Goal: Task Accomplishment & Management: Manage account settings

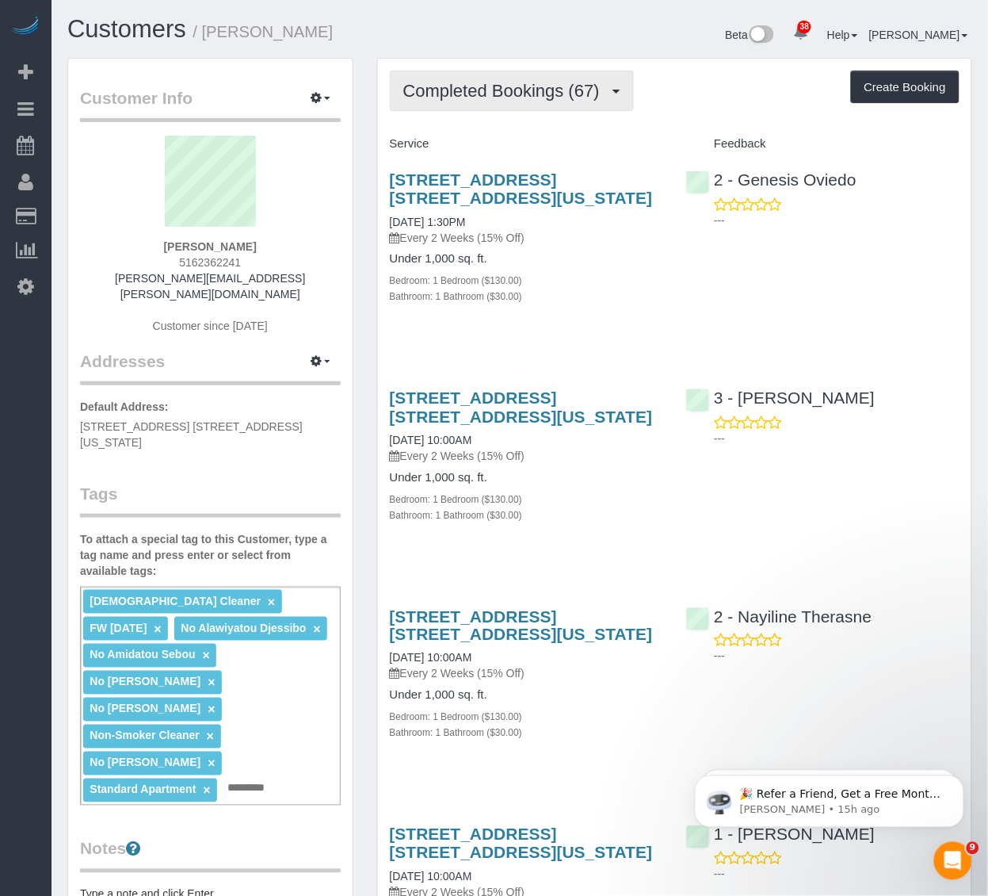
click at [510, 90] on span "Completed Bookings (67)" at bounding box center [505, 91] width 204 height 20
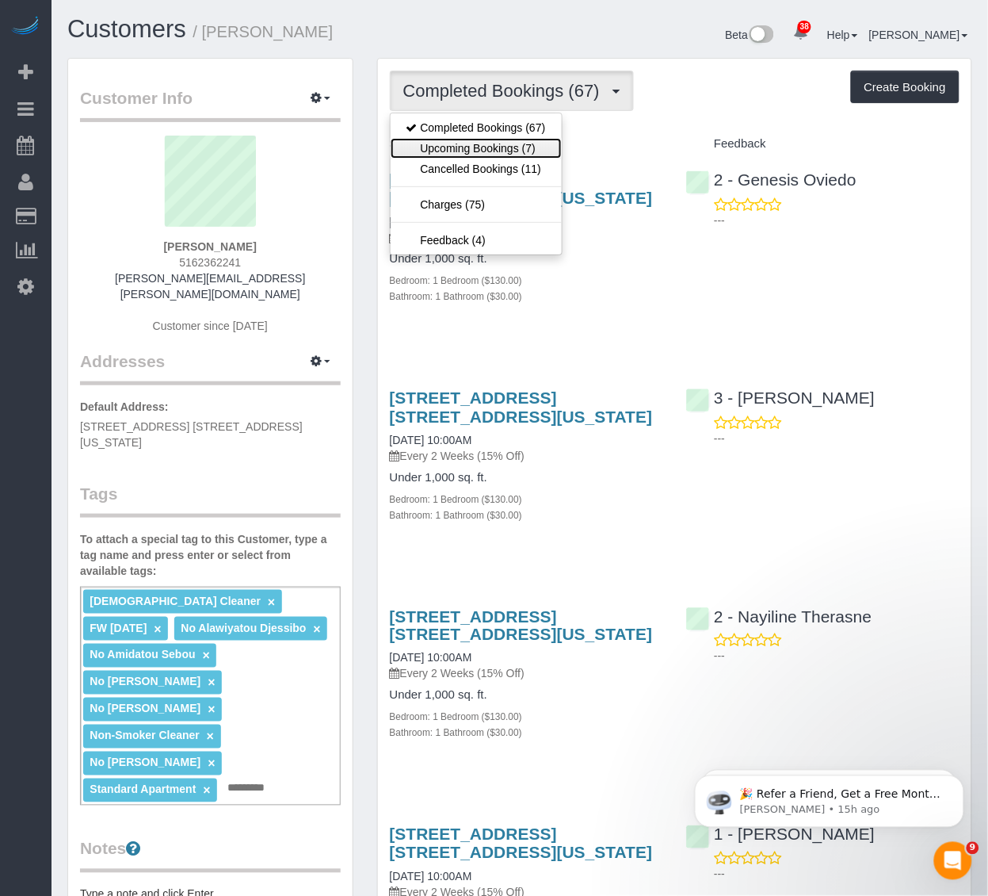
click at [508, 158] on link "Upcoming Bookings (7)" at bounding box center [476, 148] width 171 height 21
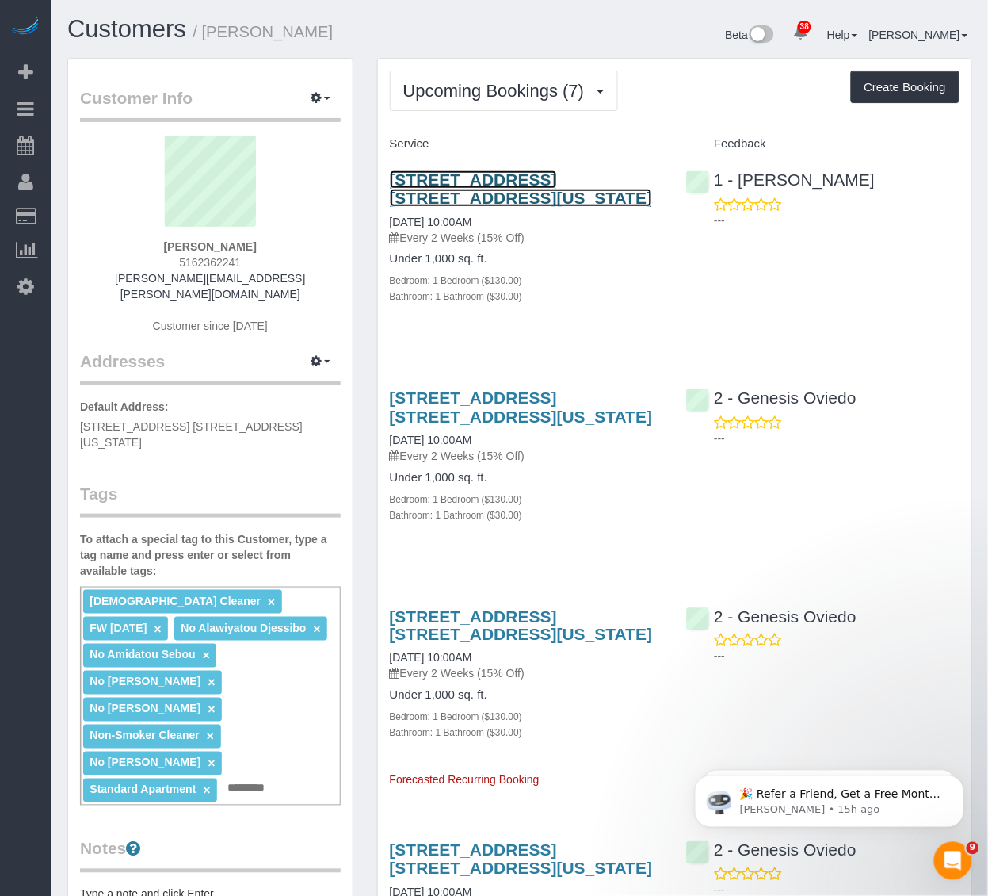
click at [489, 172] on link "220 East 63rd Street, Apt. 8l, New York, NY 10065" at bounding box center [521, 188] width 263 height 36
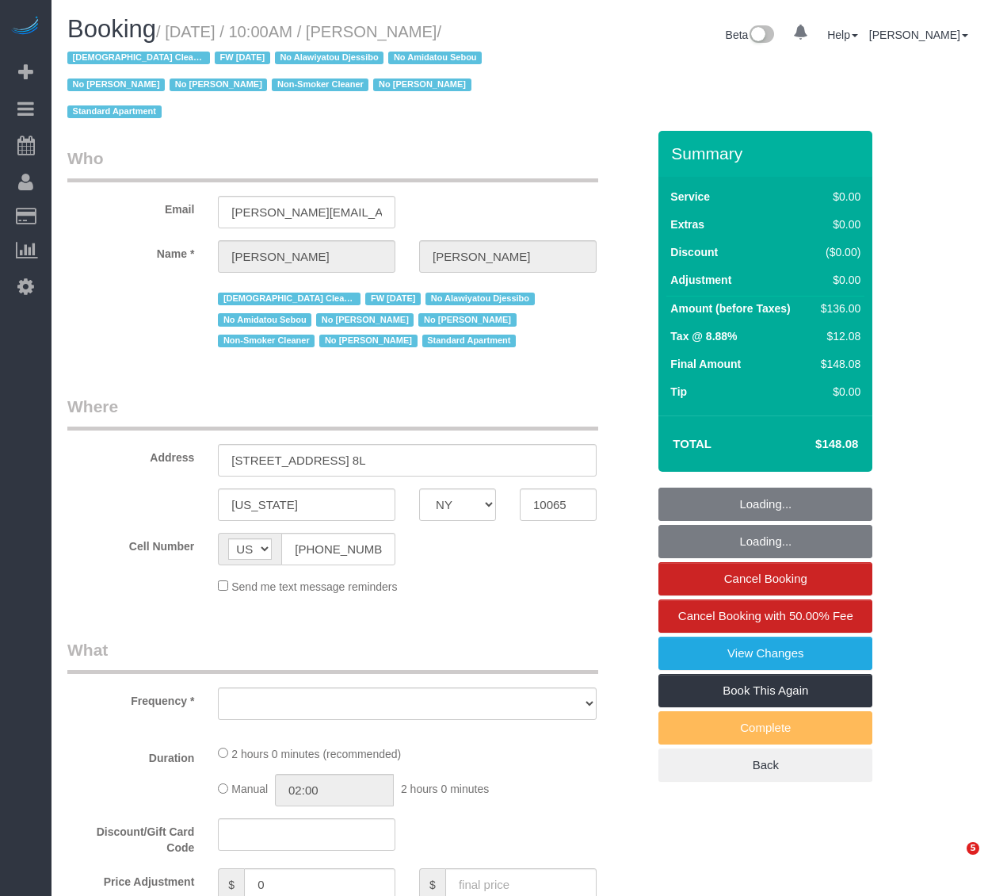
select select "NY"
select select "number:89"
select select "number:90"
select select "number:15"
select select "number:5"
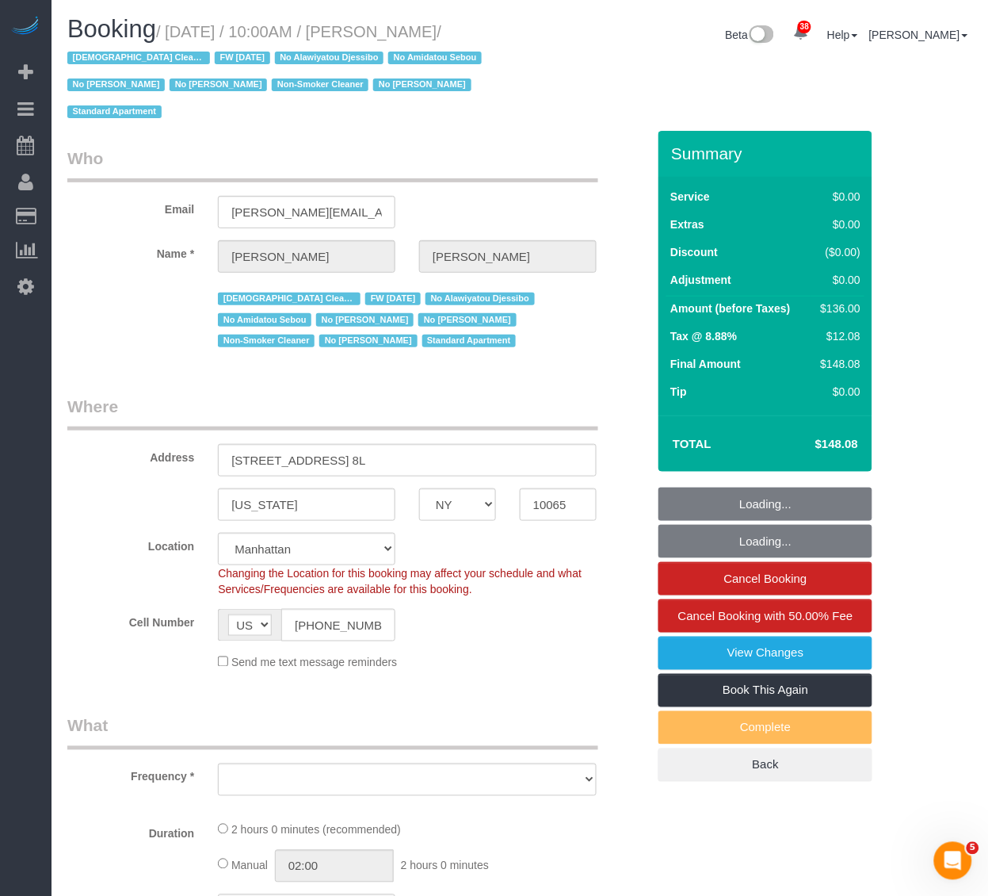
select select "object:1002"
select select "string:stripe-pm_1QKiPq4VGloSiKo7DyfPYn6M"
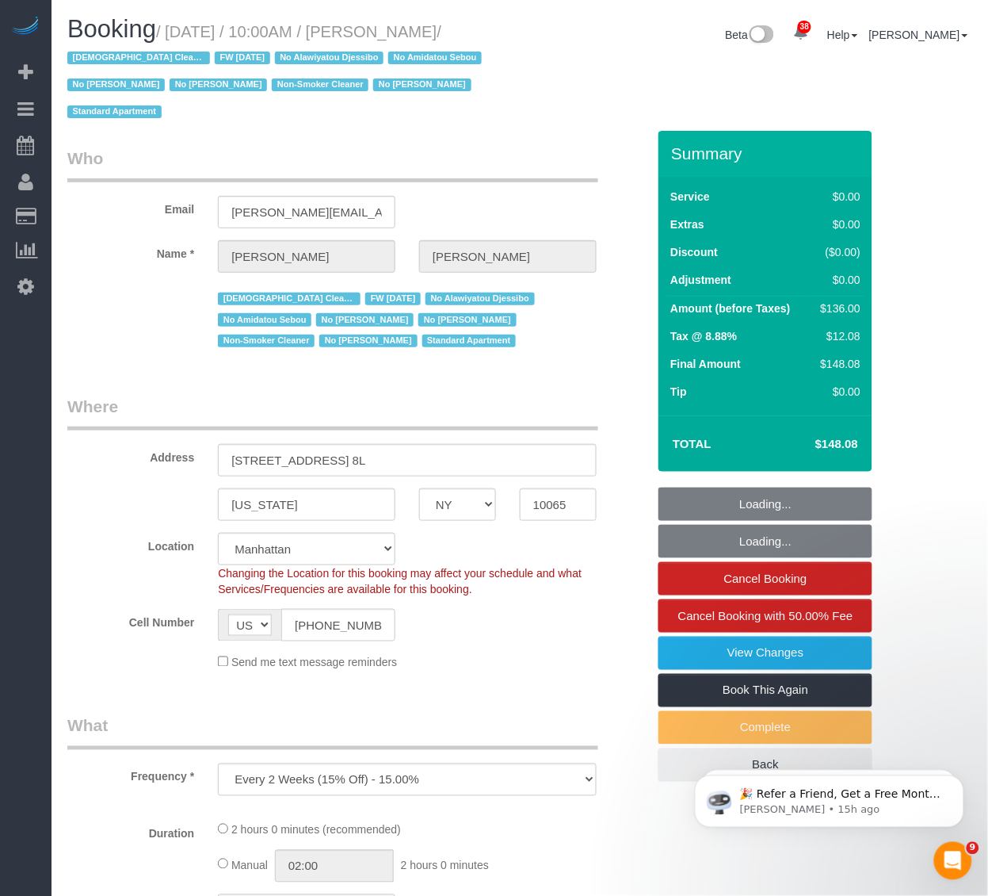
select select "object:1010"
select select "1"
select select "spot1"
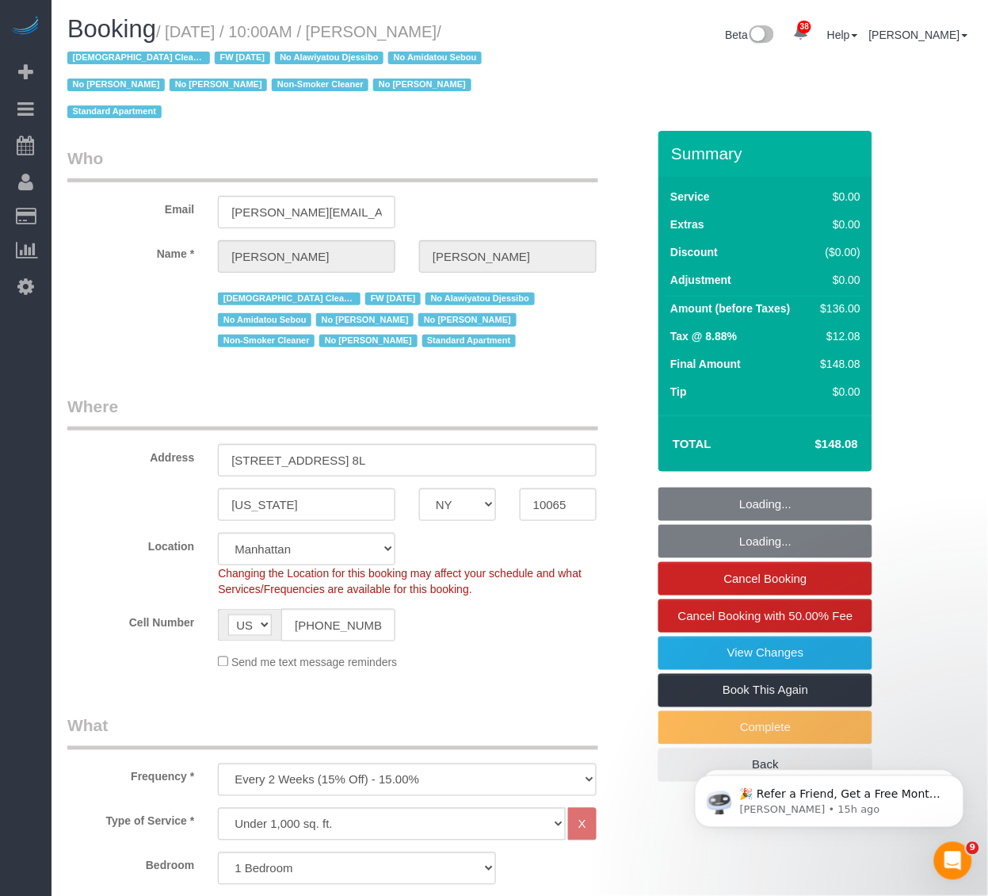
select select "1"
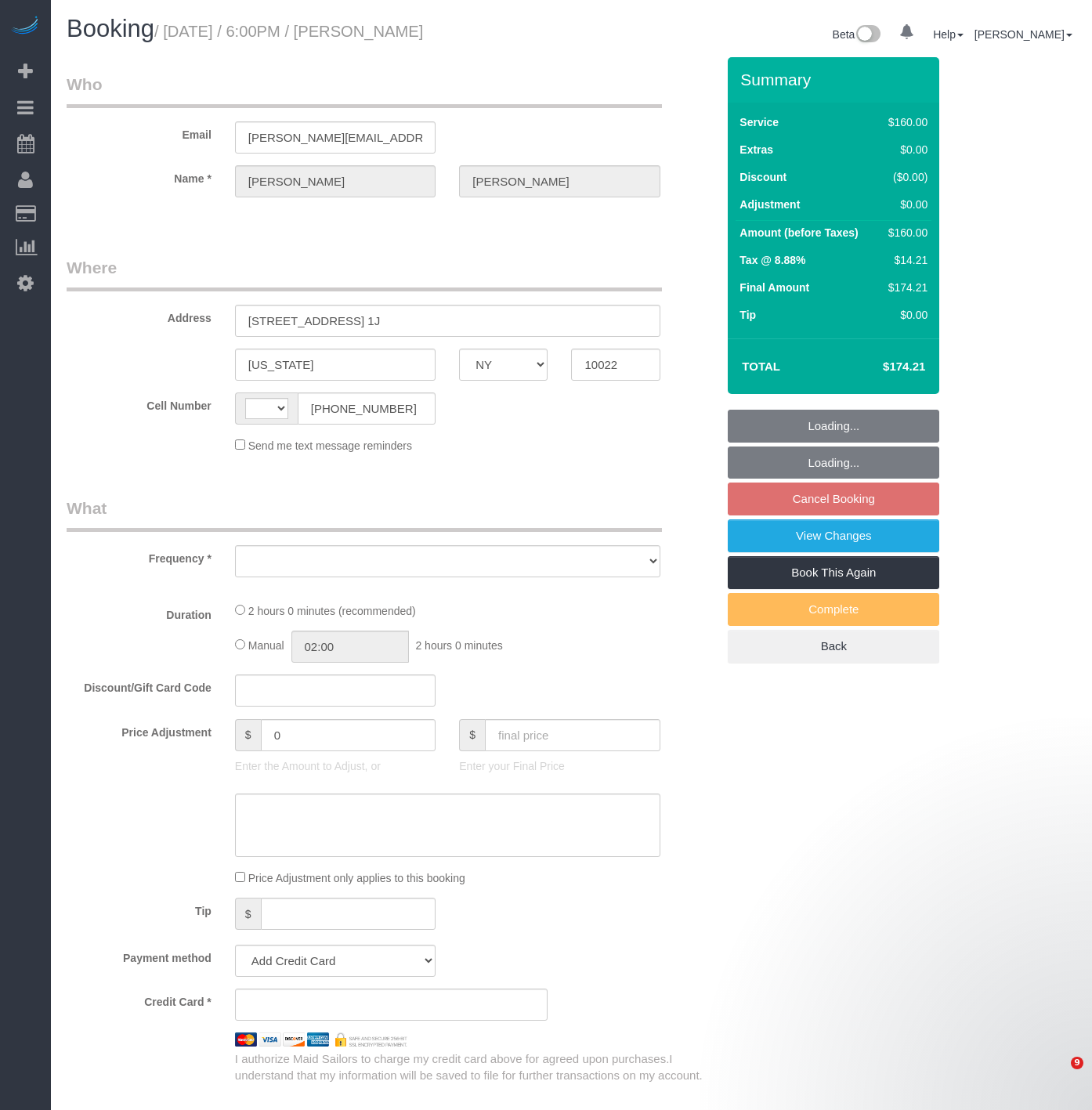
select select "NY"
select select "object:559"
select select "string:US"
select select "spot10"
select select "number:66"
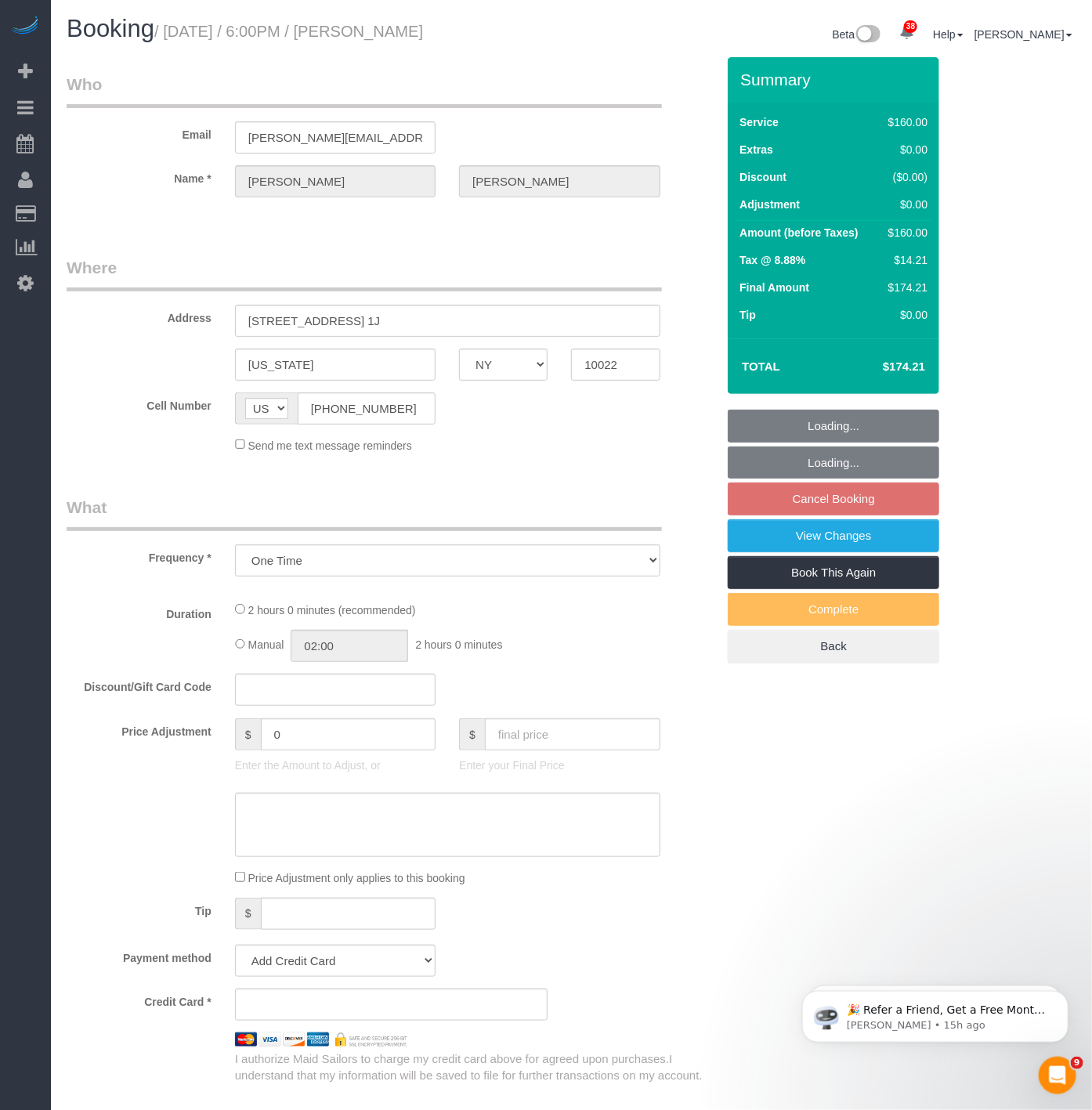
select select "number:90"
select select "number:15"
select select "number:6"
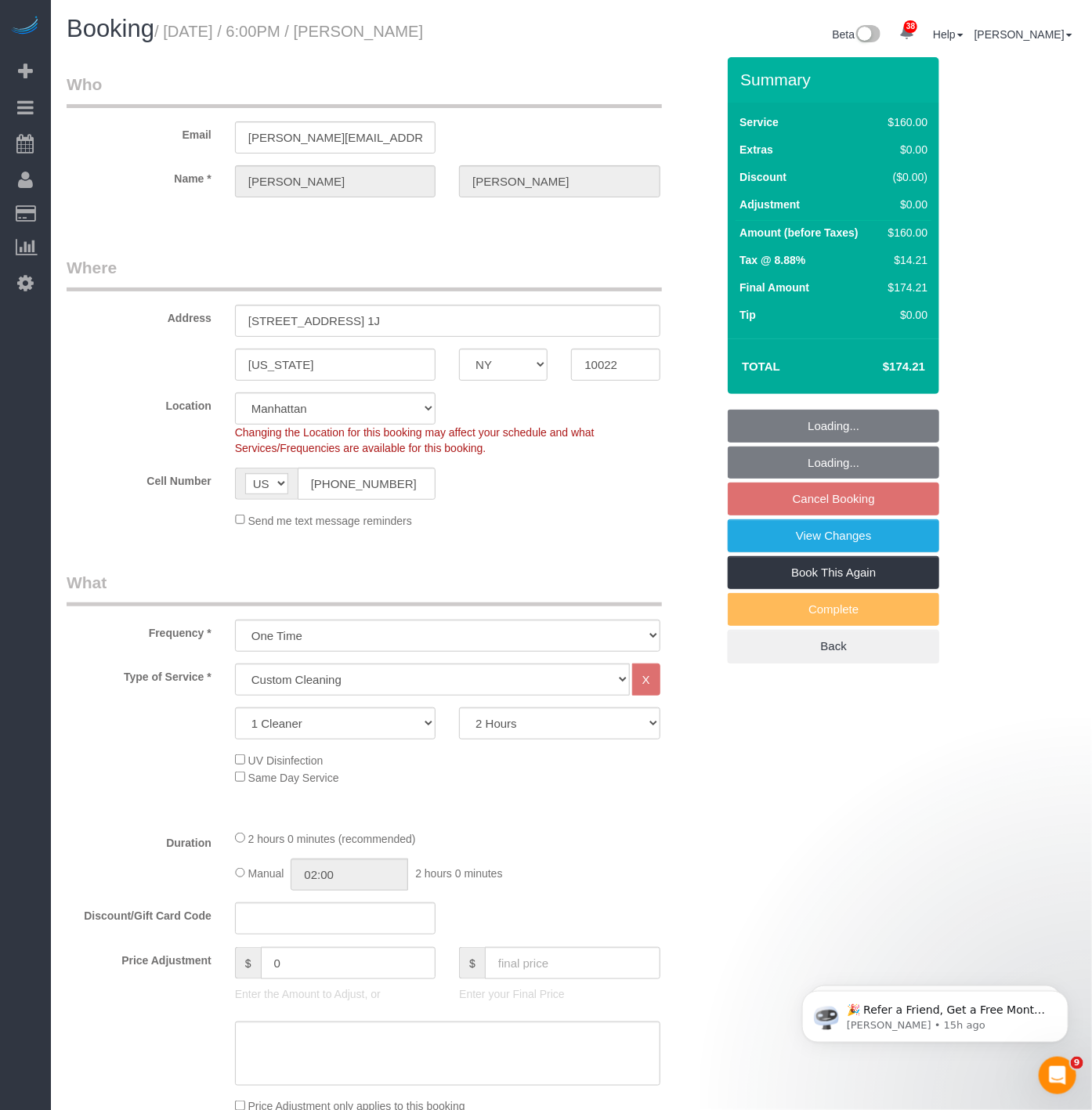
select select "string:stripe-pm_1SFGE14VGloSiKo78cp1AKh9"
select select "object:1529"
select select "spot66"
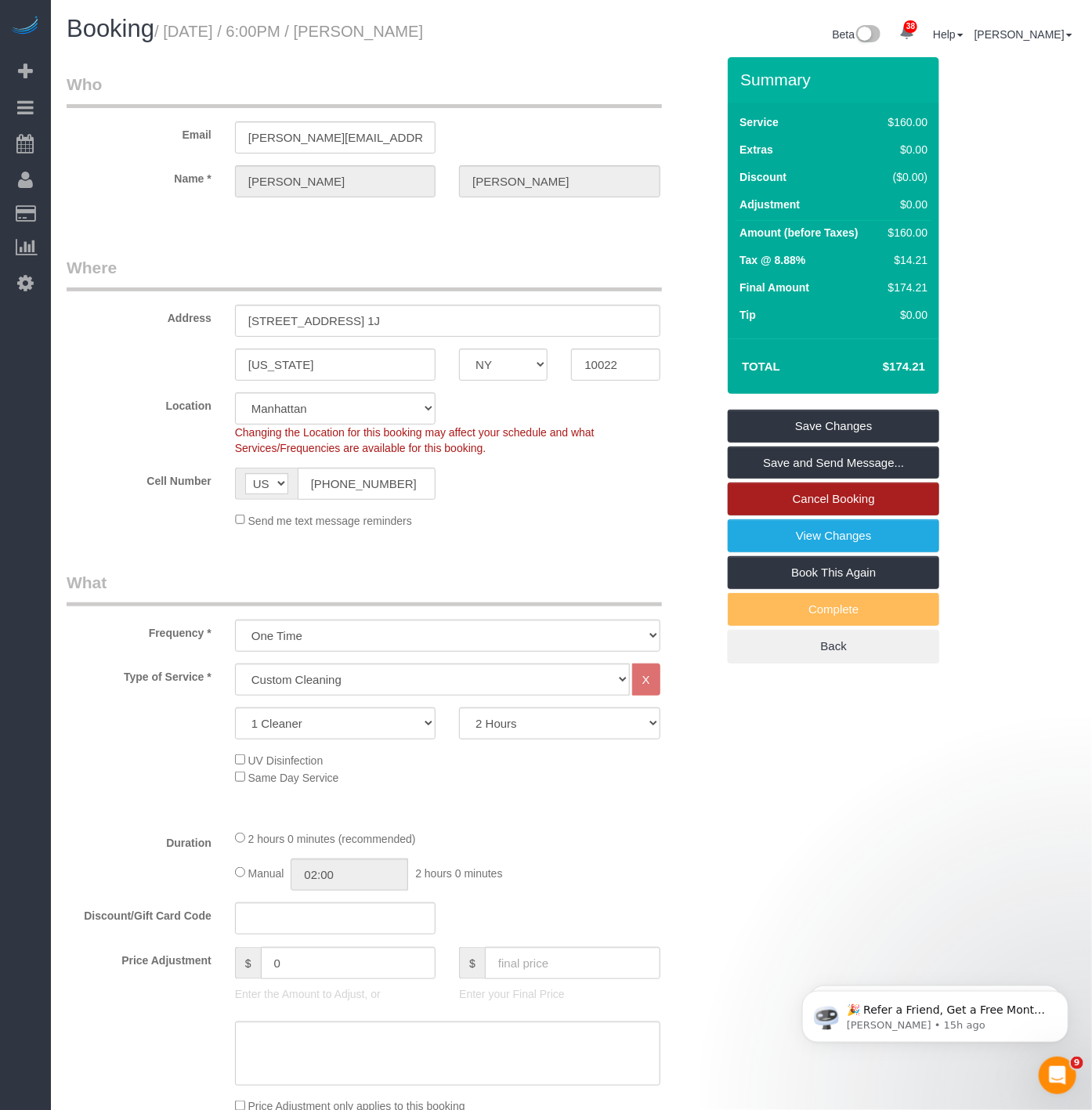
click at [825, 498] on link "Cancel Booking" at bounding box center [833, 498] width 211 height 33
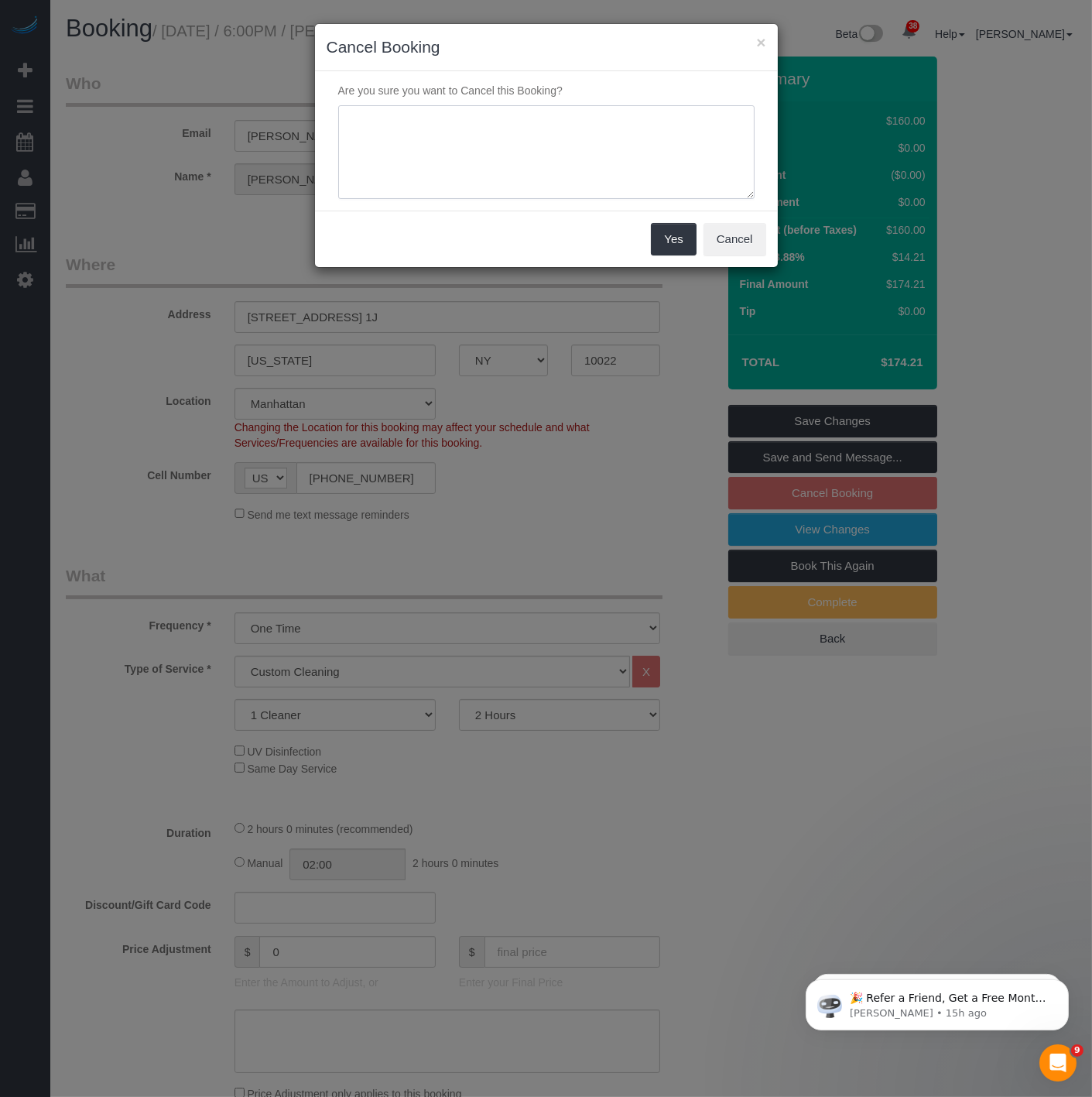
click at [481, 148] on textarea at bounding box center [546, 152] width 416 height 95
type textarea "Customer Requested. Laundry was already done. Will rebook in the next week or so"
click at [667, 243] on button "Yes" at bounding box center [673, 238] width 45 height 32
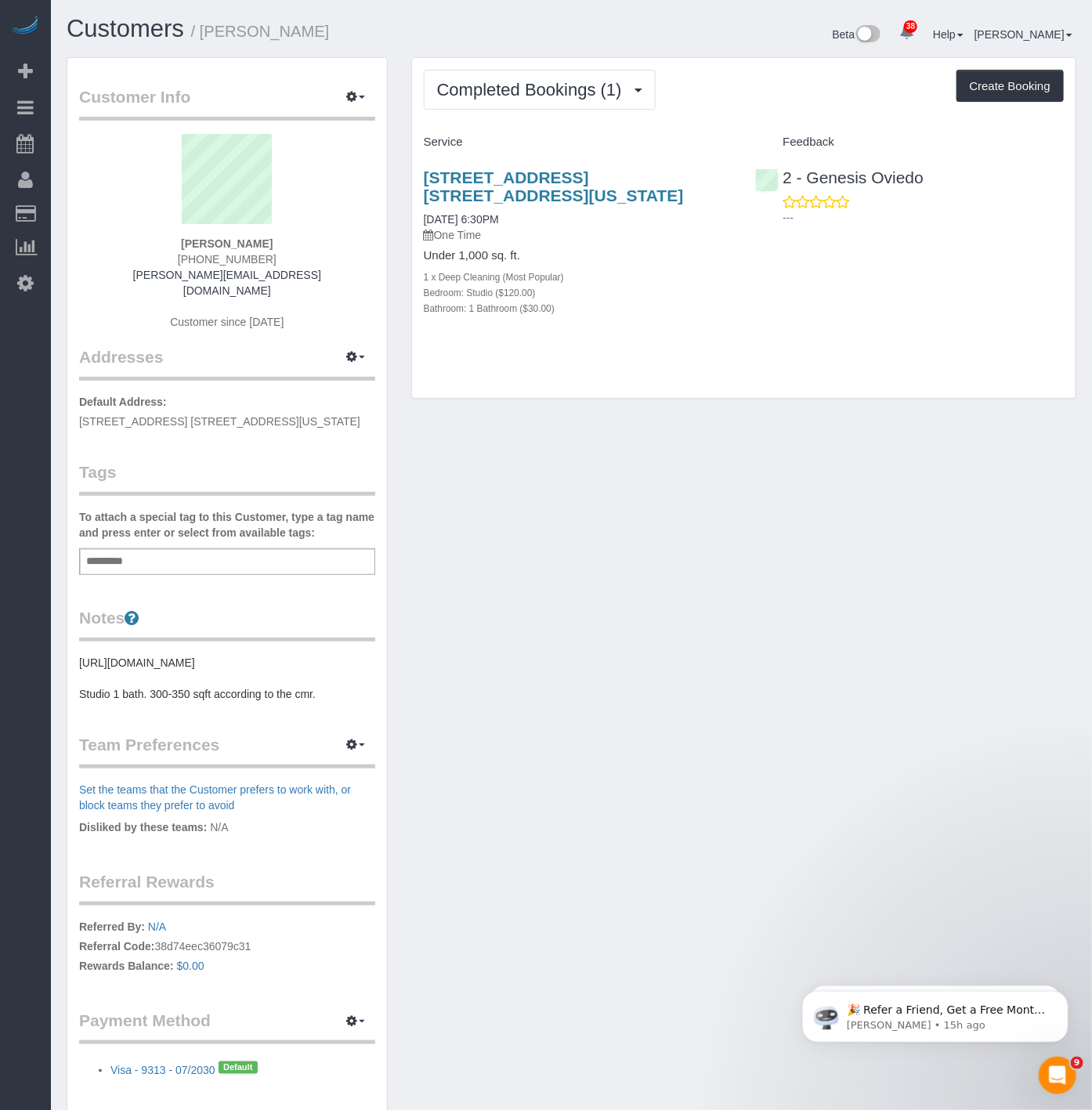
click at [240, 549] on div "Add a tag" at bounding box center [227, 561] width 296 height 27
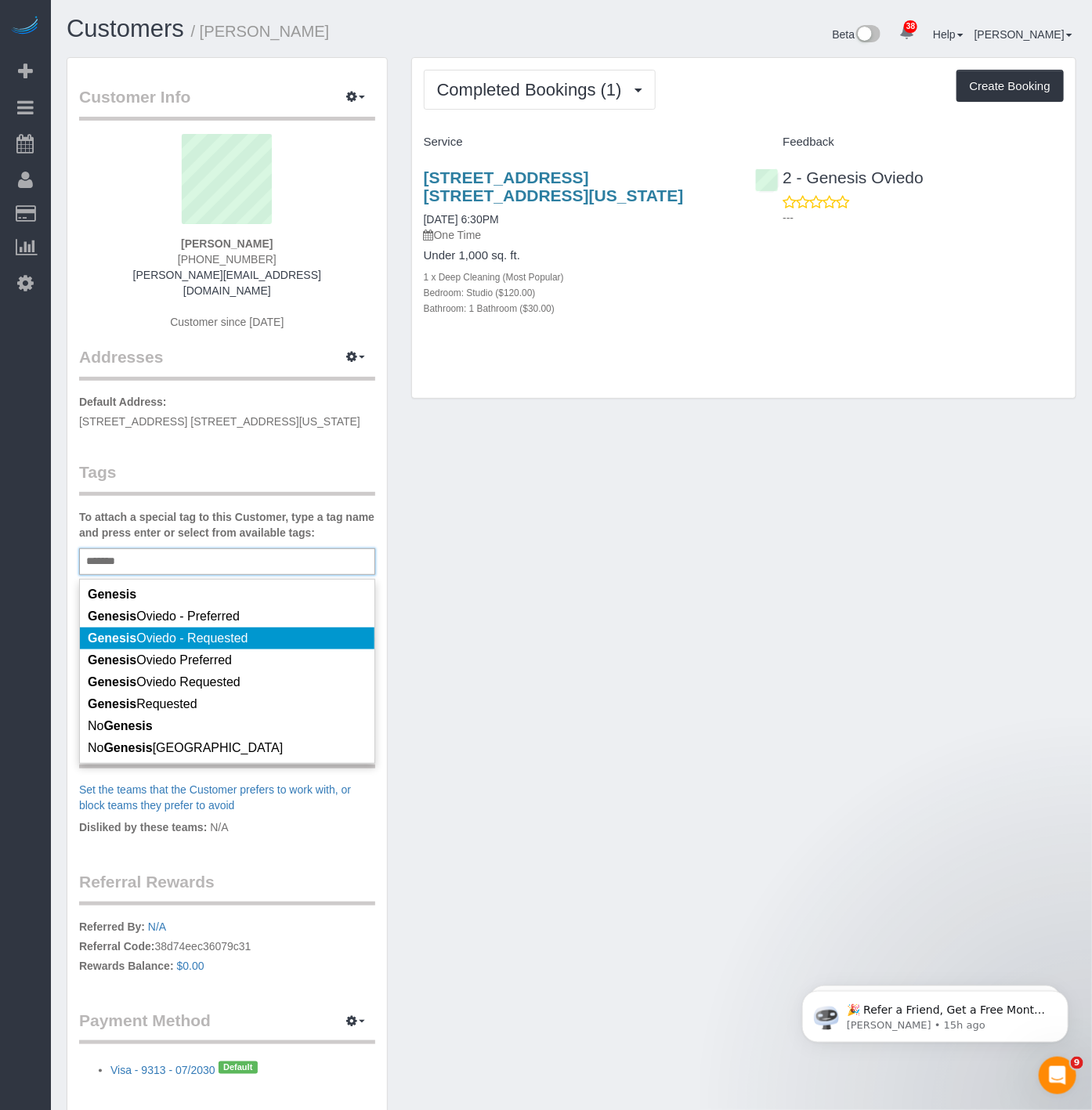
type input "*******"
click at [141, 632] on span "Genesis Oviedo - Requested" at bounding box center [168, 638] width 160 height 13
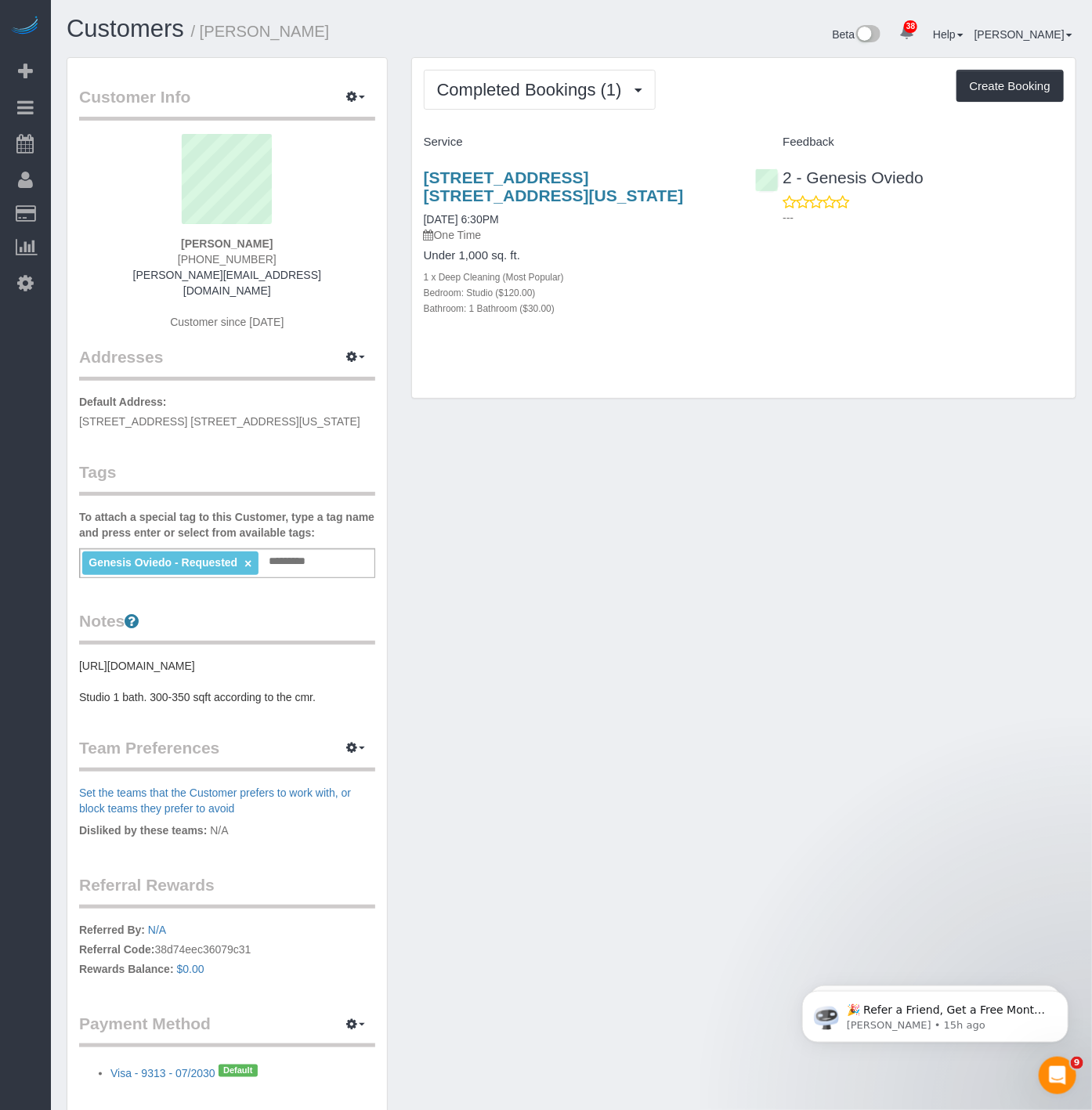
click at [318, 549] on div "Genesis Oviedo - Requested × Add a tag" at bounding box center [227, 563] width 296 height 30
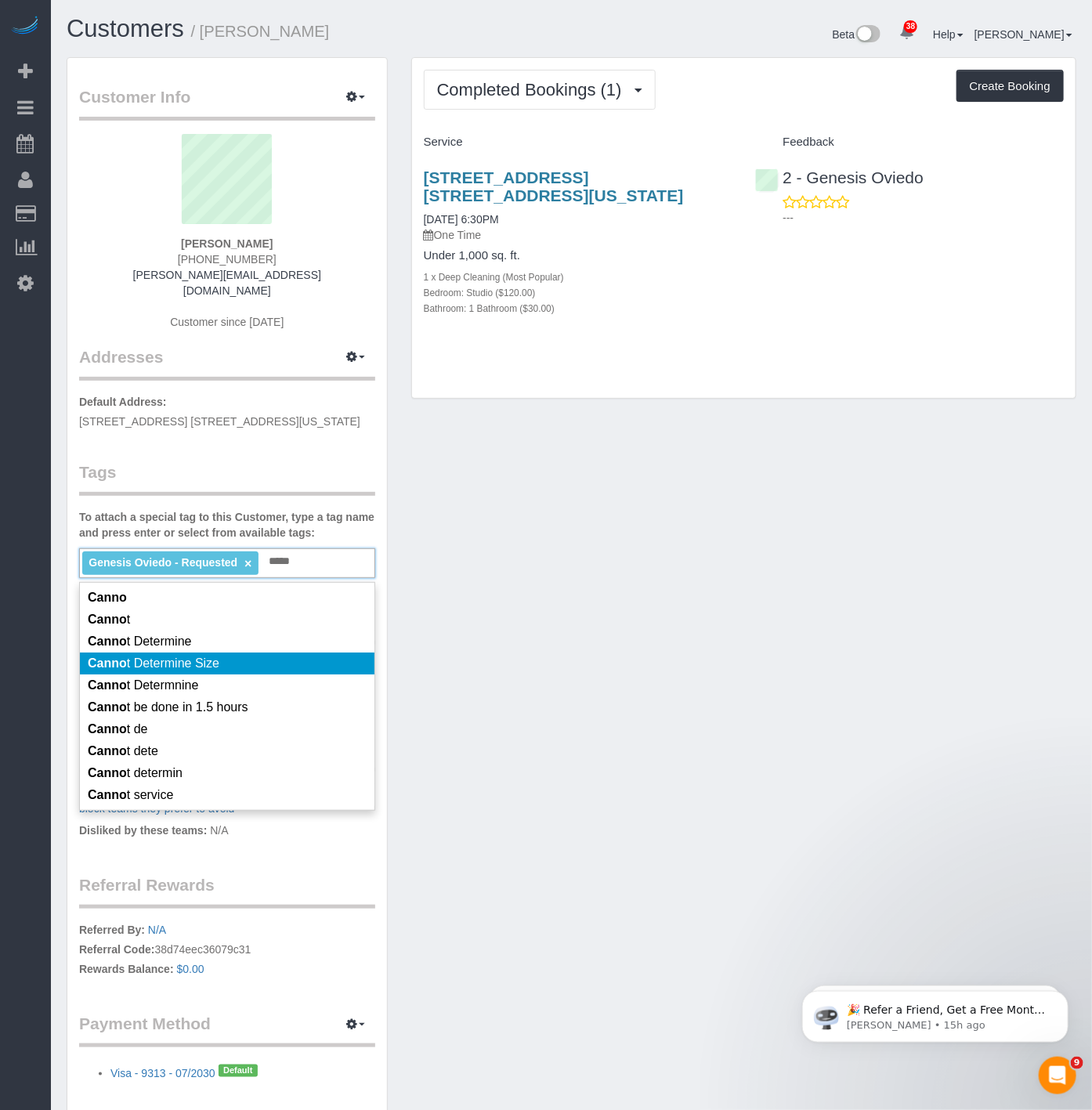
type input "*****"
click at [135, 652] on li "Canno t Determine Size" at bounding box center [227, 663] width 294 height 22
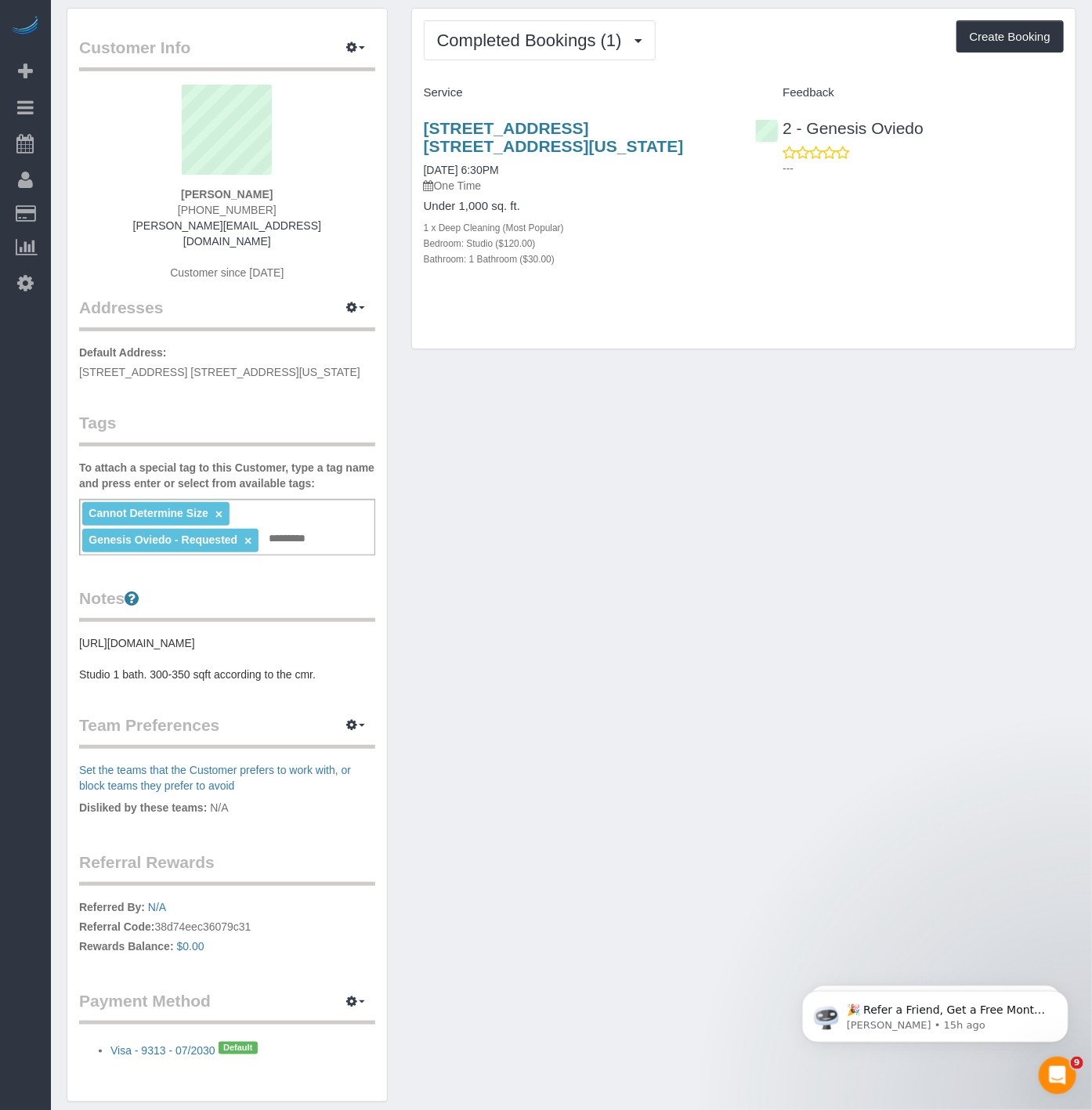
scroll to position [127, 0]
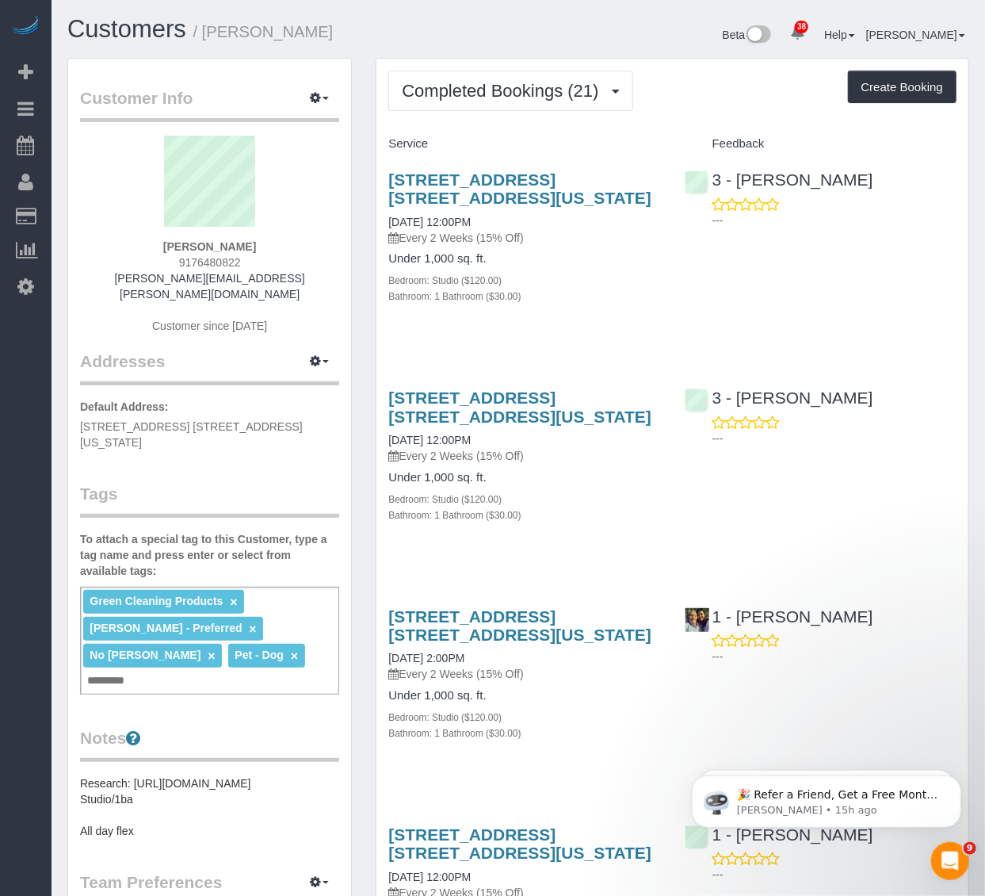
click at [97, 670] on input "text" at bounding box center [110, 680] width 54 height 21
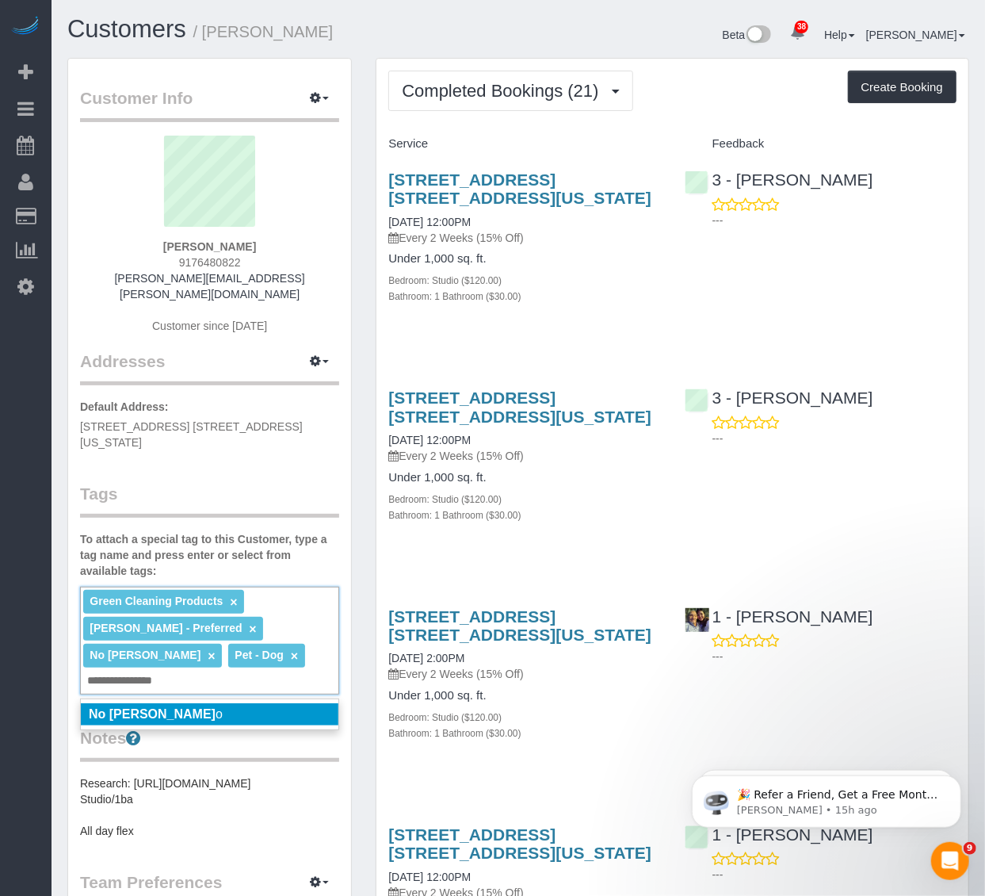
type input "**********"
click at [208, 703] on li "No [PERSON_NAME] o" at bounding box center [210, 714] width 258 height 22
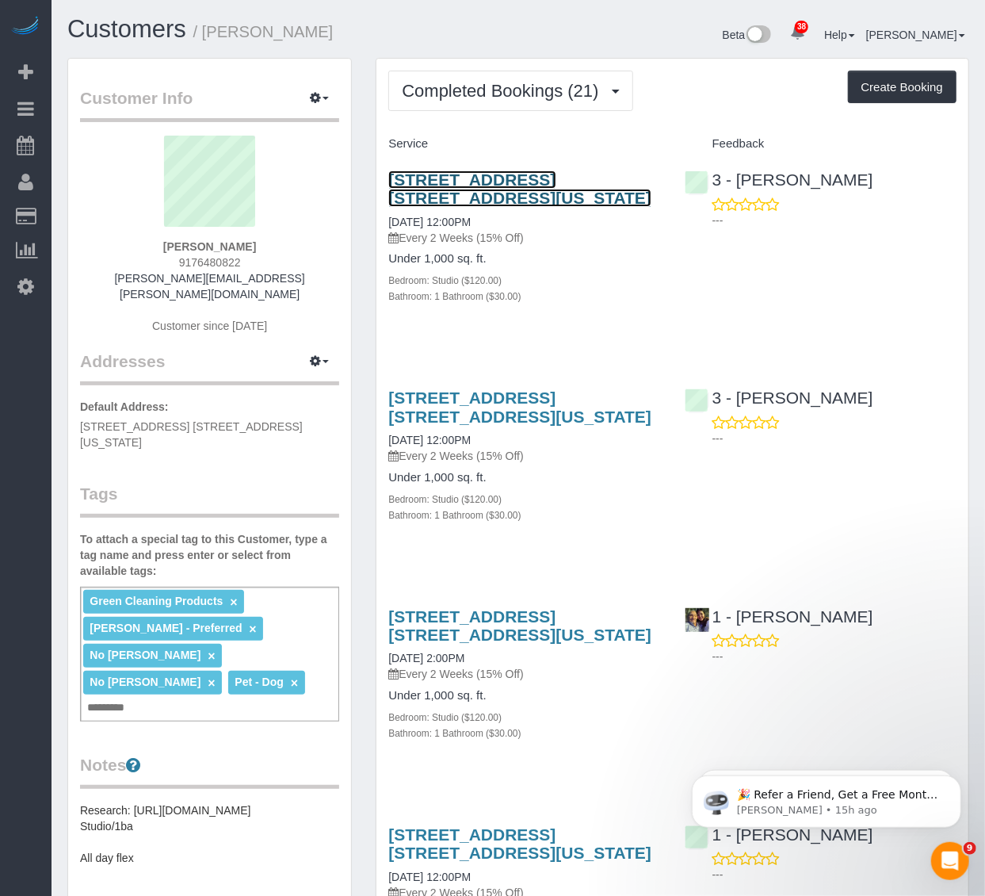
click at [442, 186] on link "[STREET_ADDRESS] [STREET_ADDRESS][US_STATE]" at bounding box center [519, 188] width 263 height 36
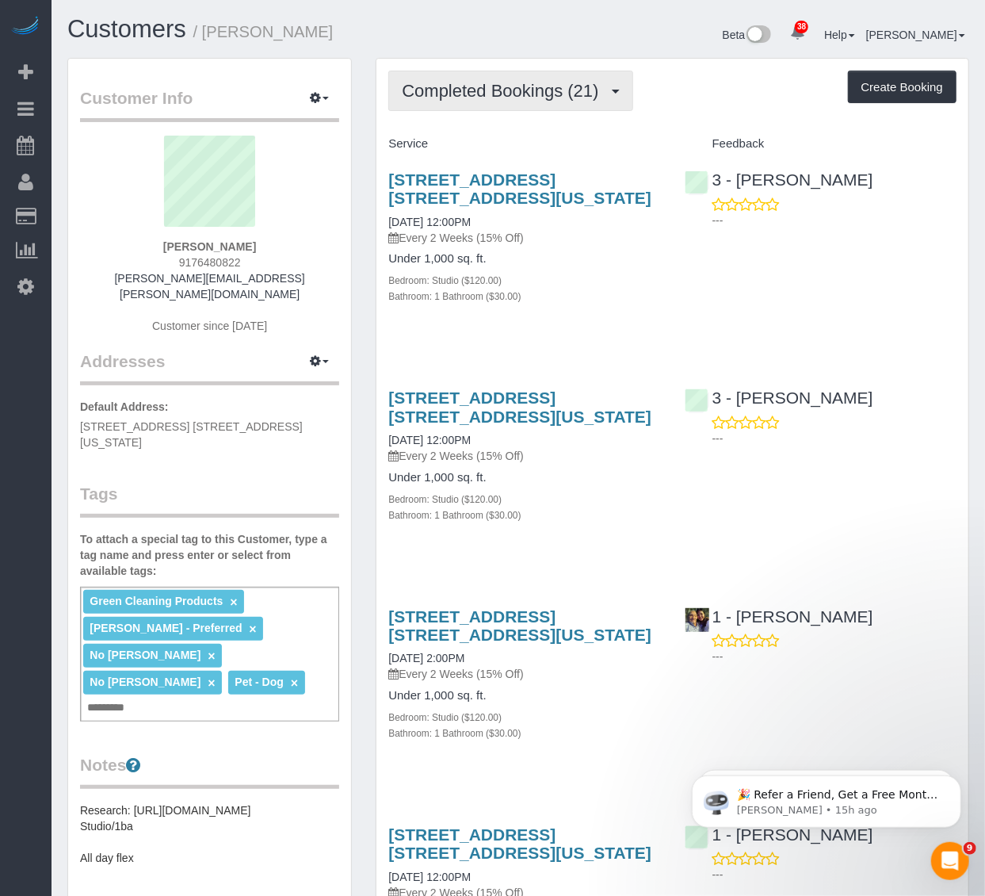
click at [556, 97] on span "Completed Bookings (21)" at bounding box center [504, 91] width 204 height 20
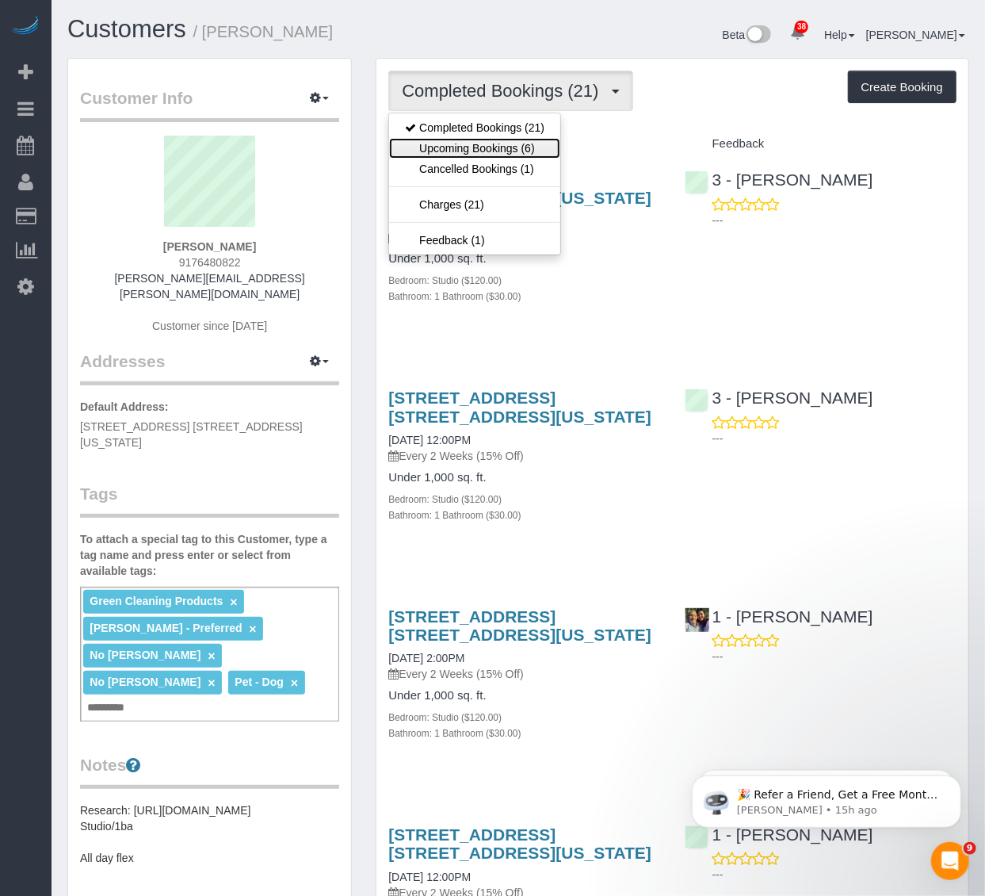
click at [515, 140] on link "Upcoming Bookings (6)" at bounding box center [474, 148] width 171 height 21
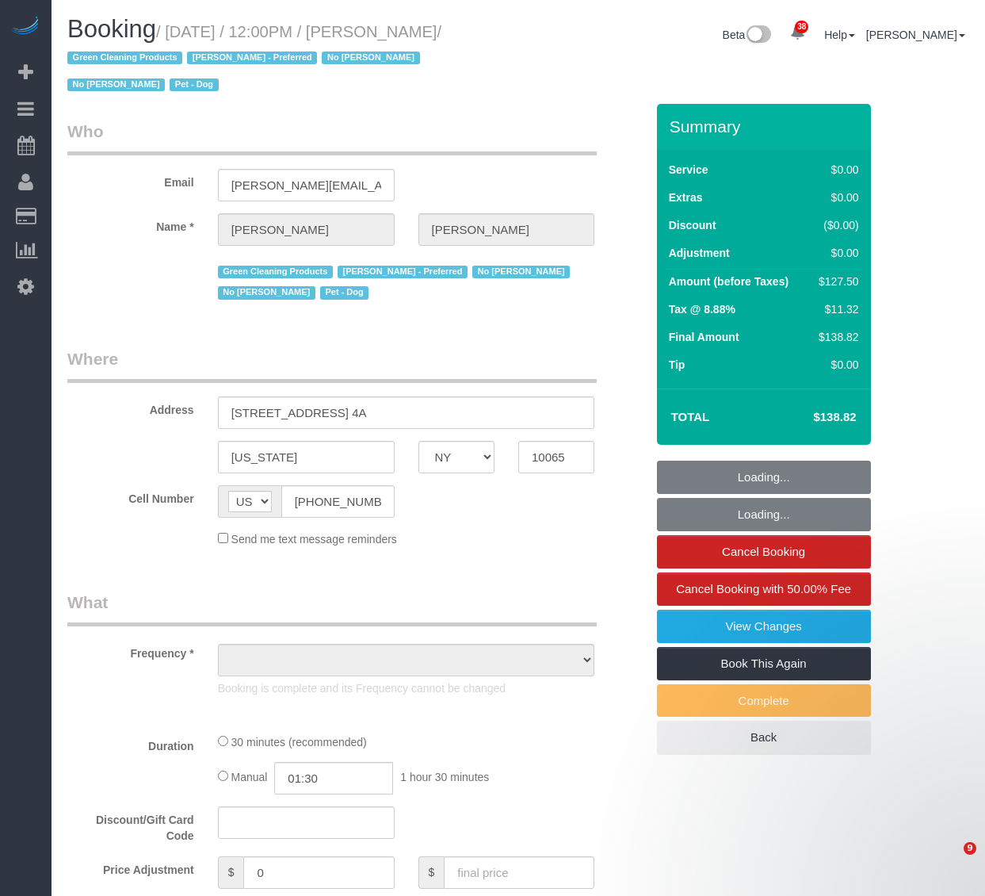
select select "NY"
select select "object:840"
select select "number:89"
select select "number:90"
select select "number:13"
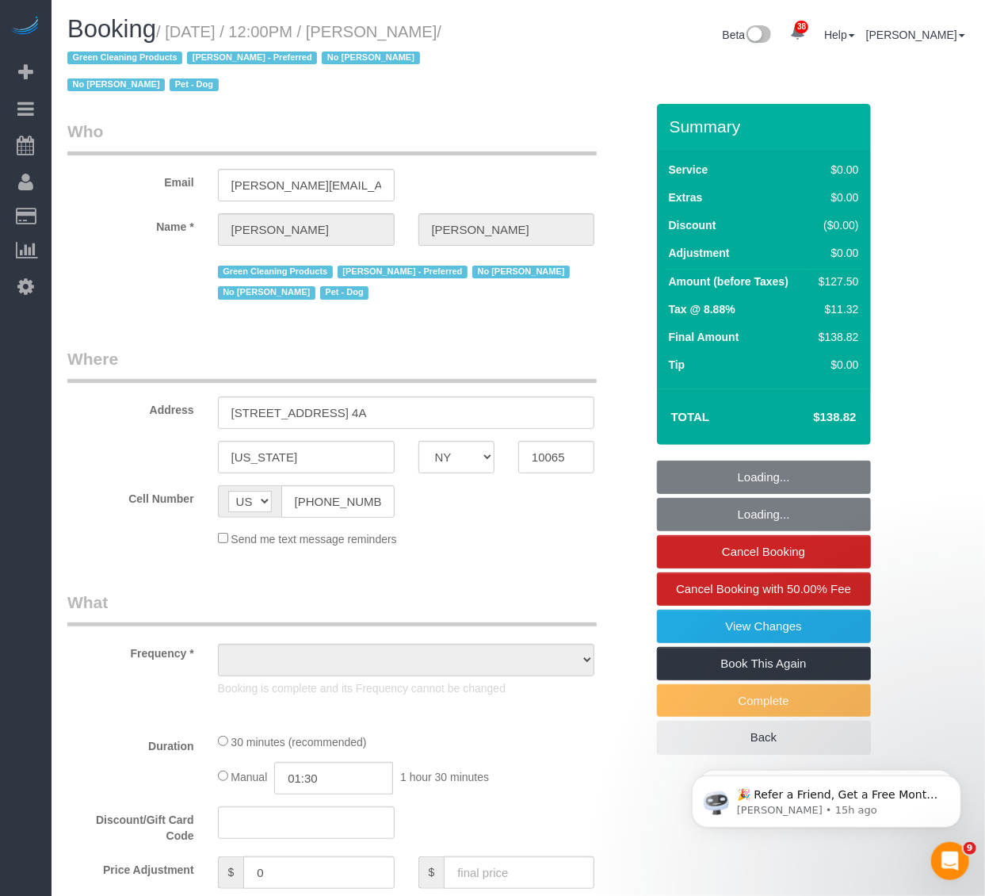
select select "number:7"
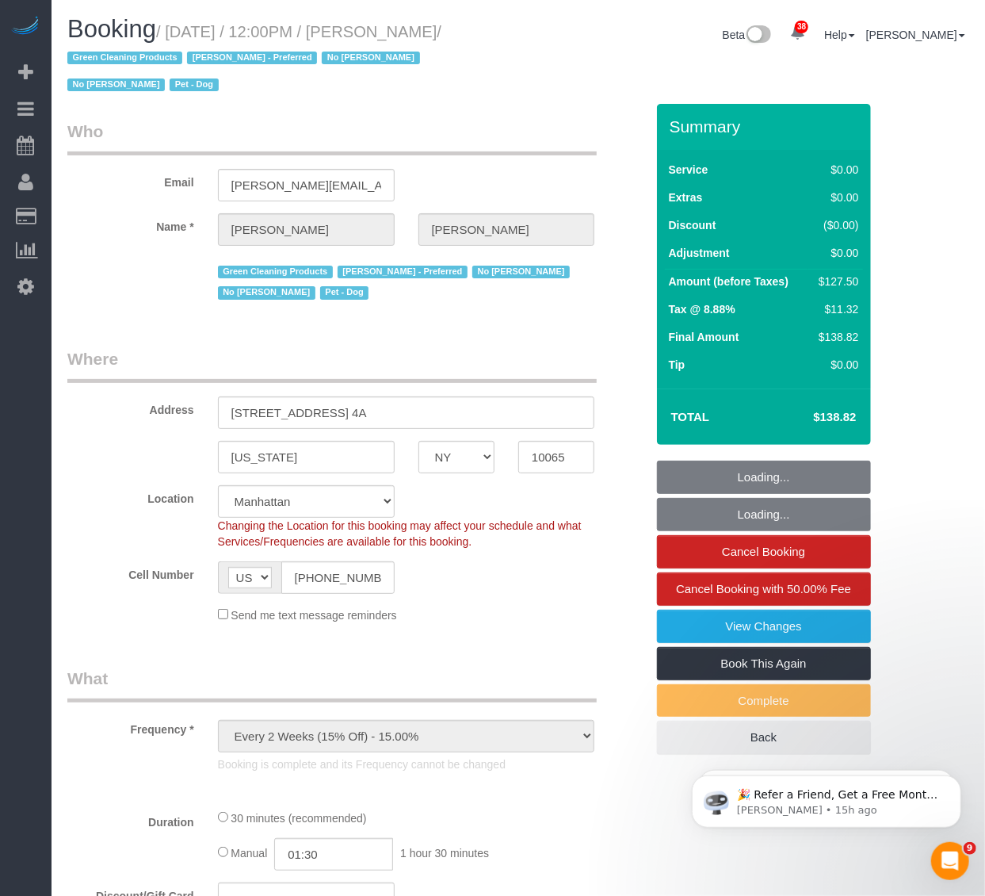
select select "object:991"
select select "spot1"
select select "string:stripe-pm_1PtxTQ4VGloSiKo7ZFHK5Uwh"
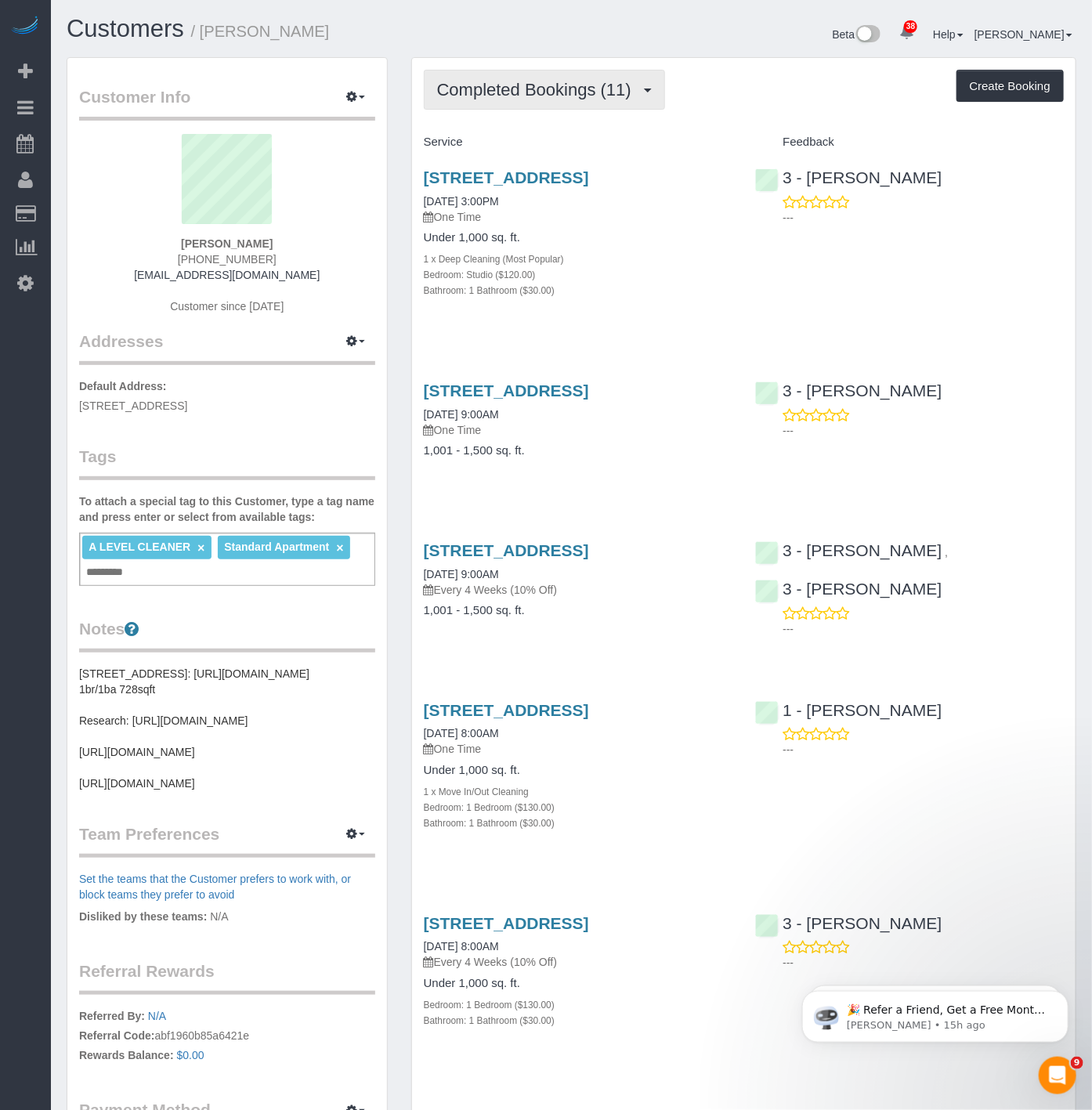
click at [617, 89] on span "Completed Bookings (11)" at bounding box center [538, 90] width 202 height 20
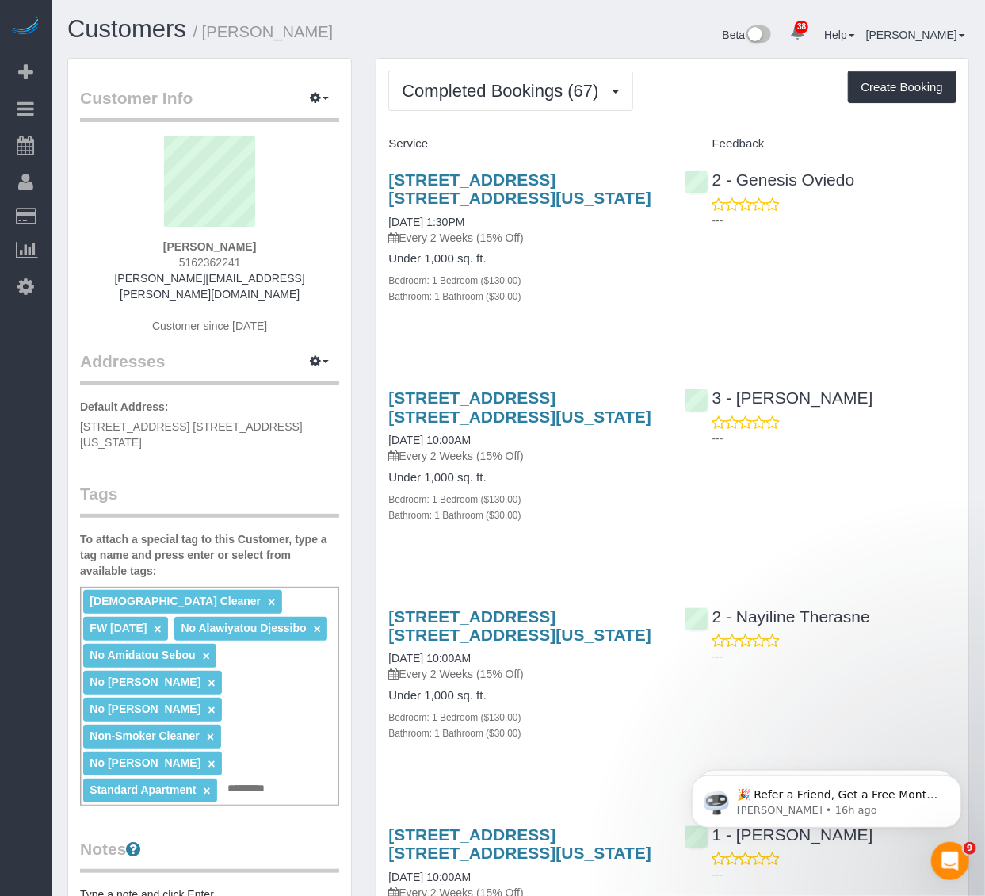
click at [418, 323] on div "220 East 63rd Street, Apt. 8l, New York, NY 10065 09/19/2025 1:30PM Every 2 Wee…" at bounding box center [524, 246] width 296 height 178
click at [585, 89] on span "Completed Bookings (67)" at bounding box center [504, 91] width 204 height 20
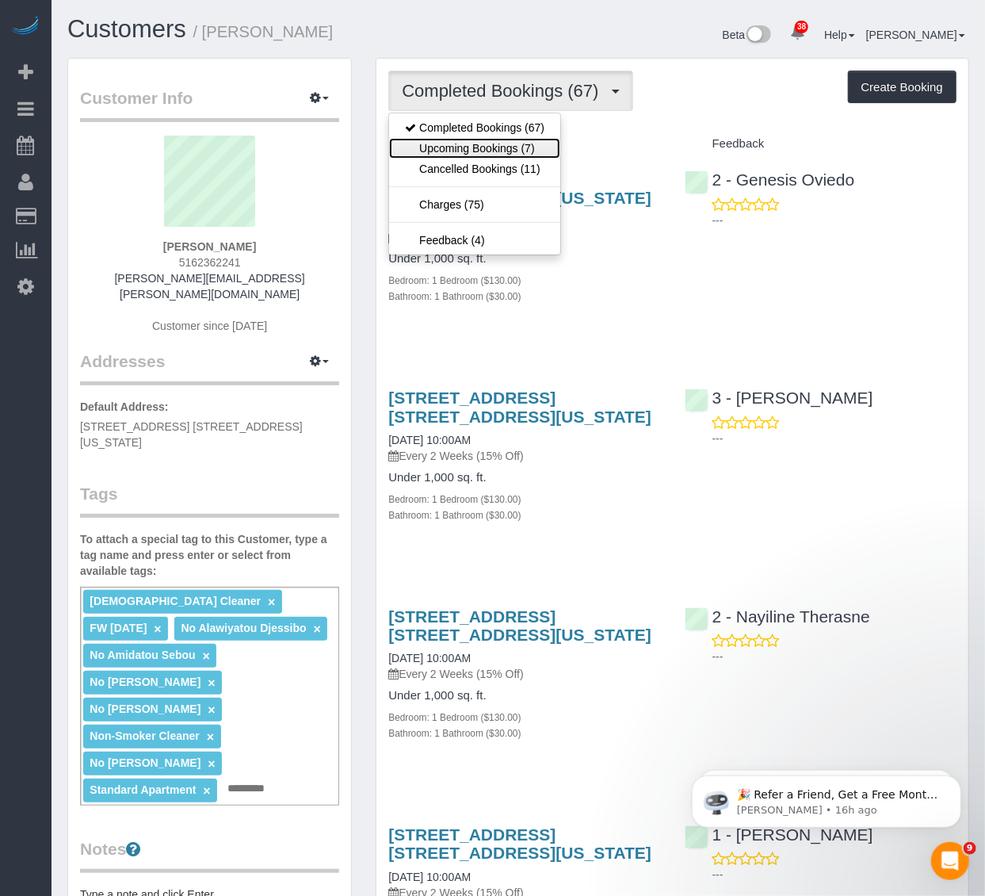
click at [518, 143] on link "Upcoming Bookings (7)" at bounding box center [474, 148] width 171 height 21
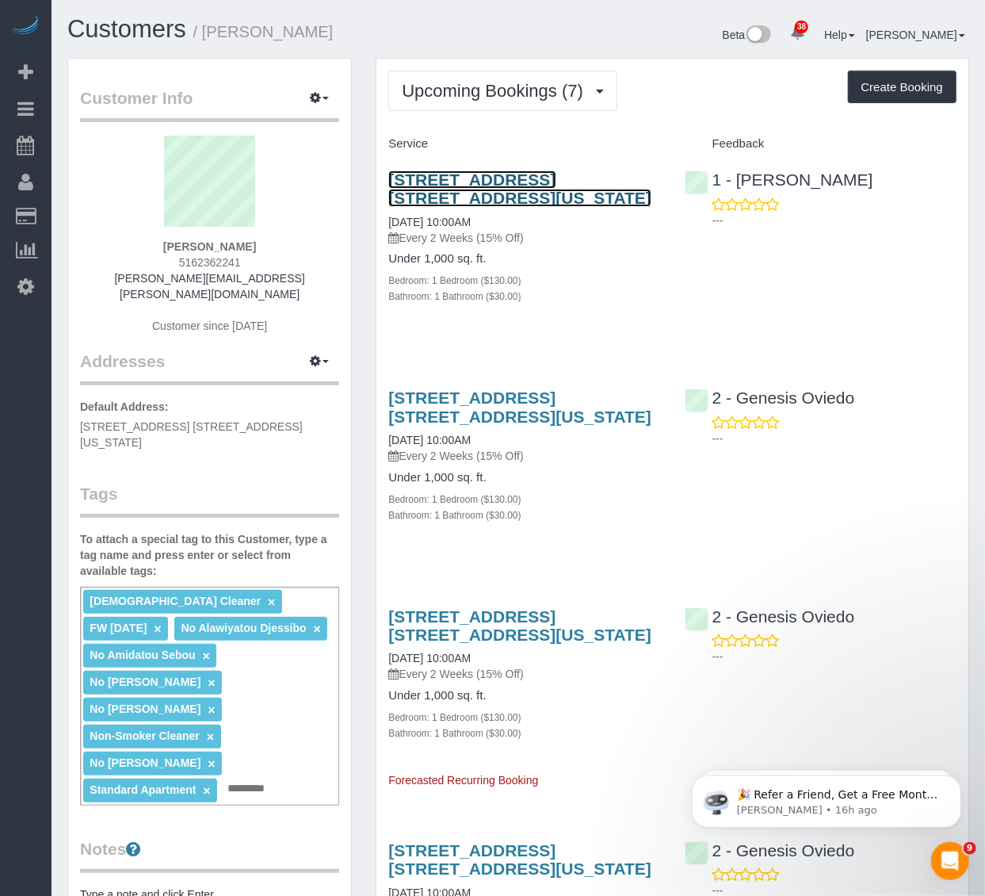
click at [517, 178] on link "220 East 63rd Street, Apt. 8l, New York, NY 10065" at bounding box center [519, 188] width 263 height 36
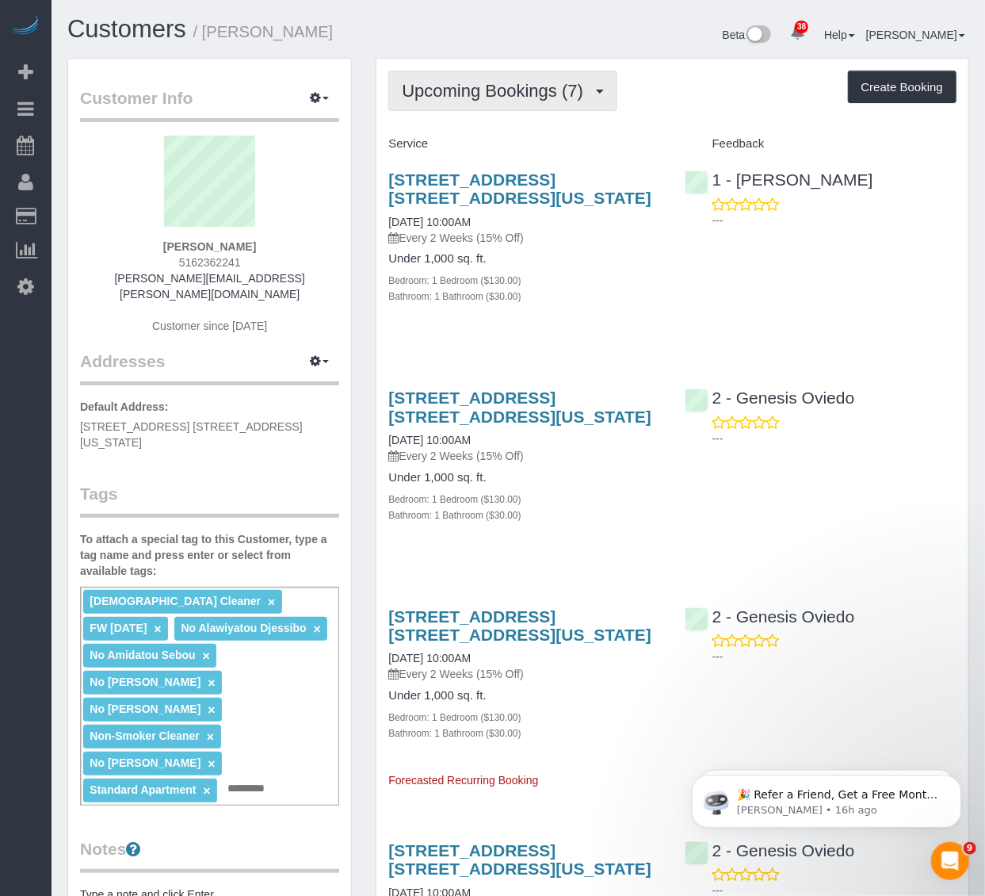
click at [476, 89] on span "Upcoming Bookings (7)" at bounding box center [496, 91] width 189 height 20
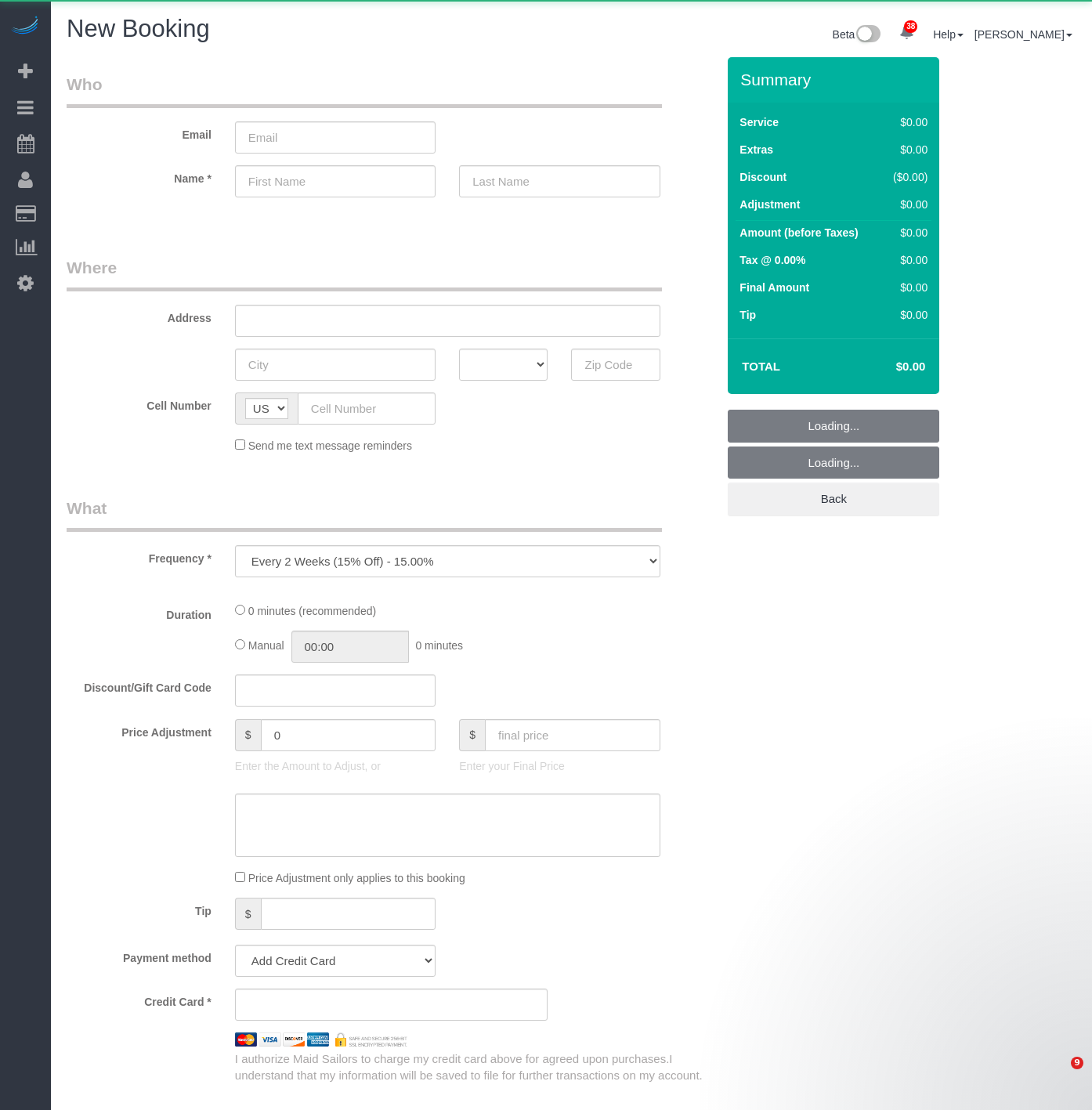
select select "number:89"
select select "number:90"
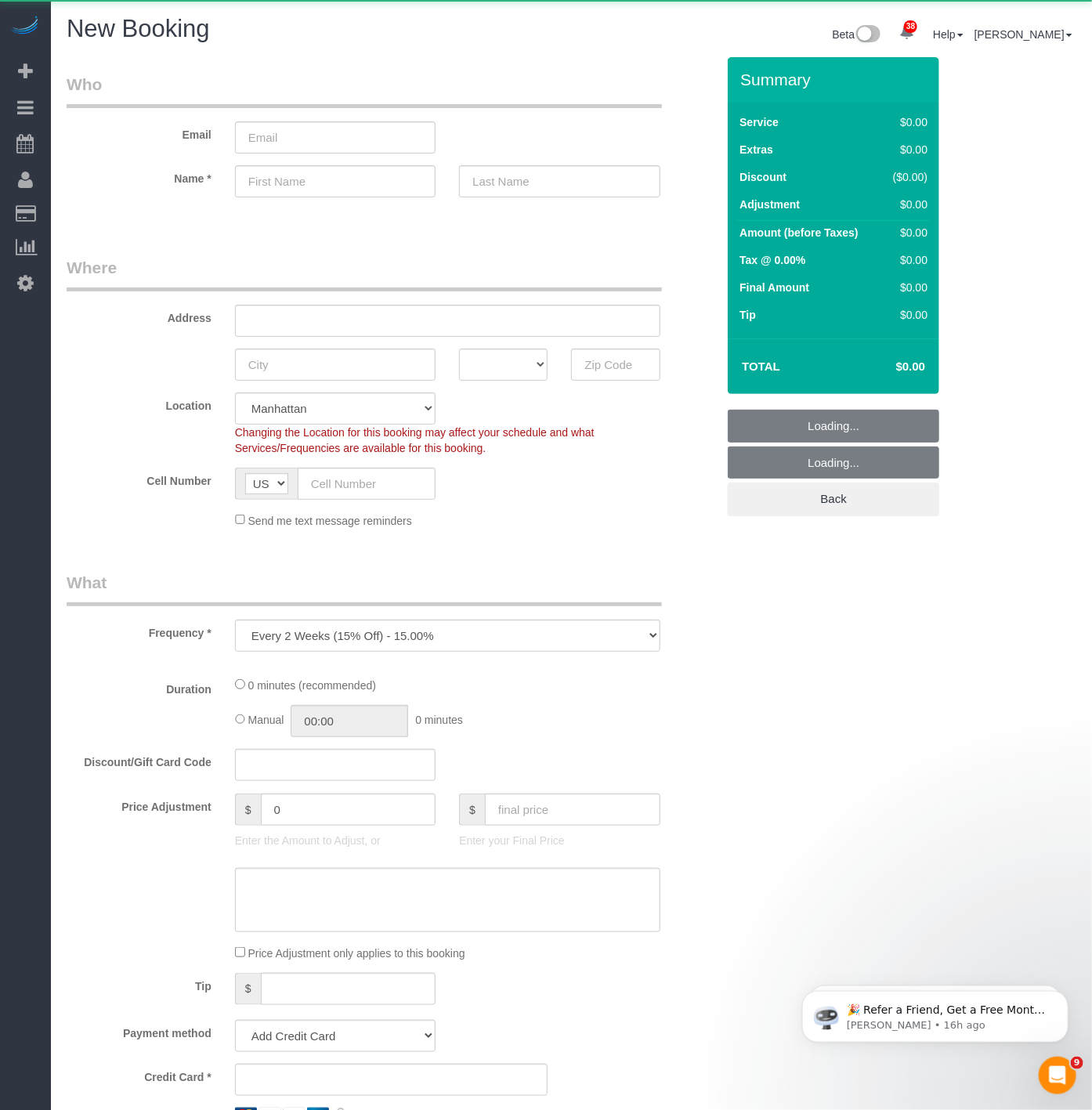
select select "object:3273"
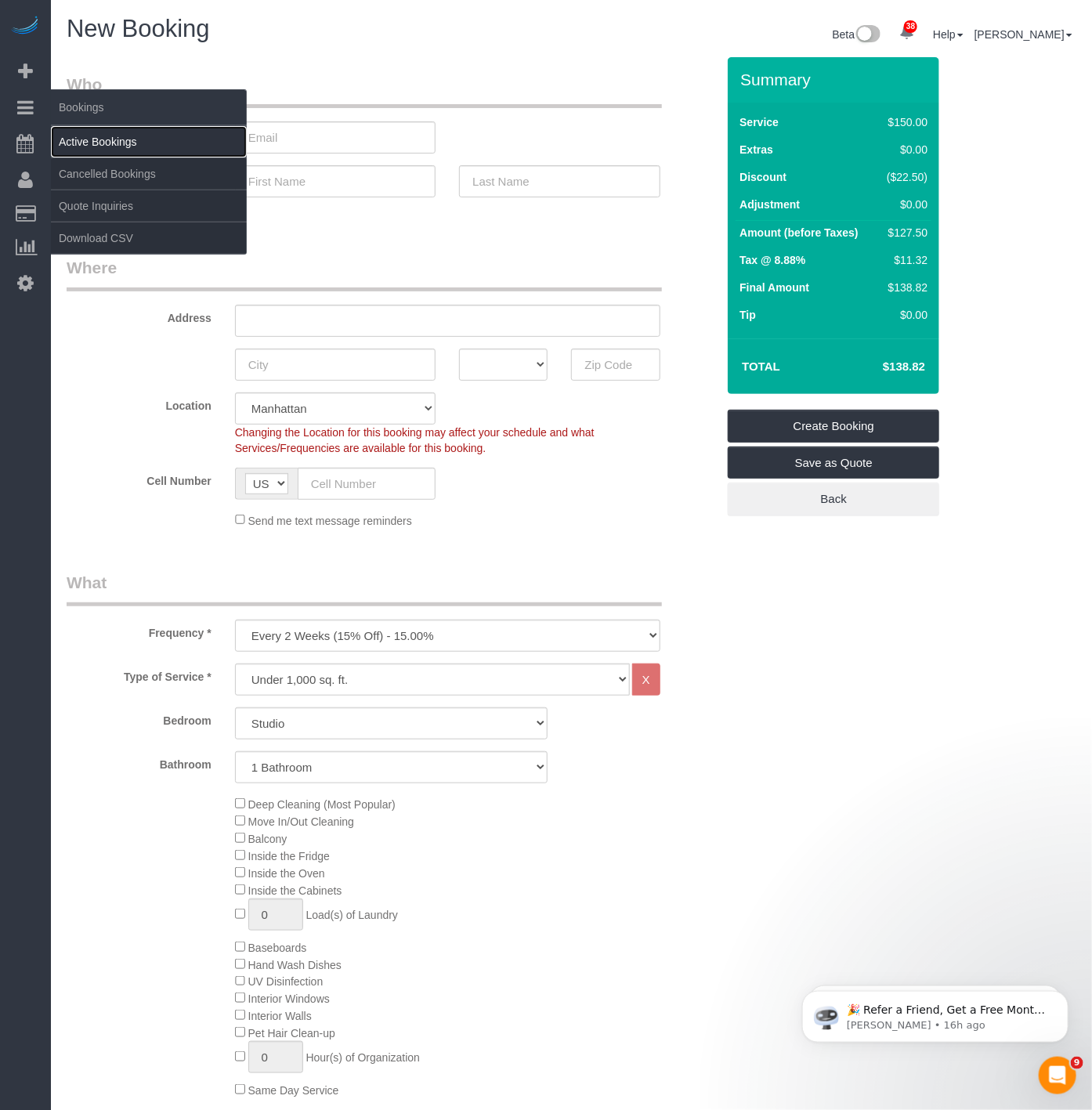
click at [74, 141] on link "Active Bookings" at bounding box center [149, 142] width 196 height 32
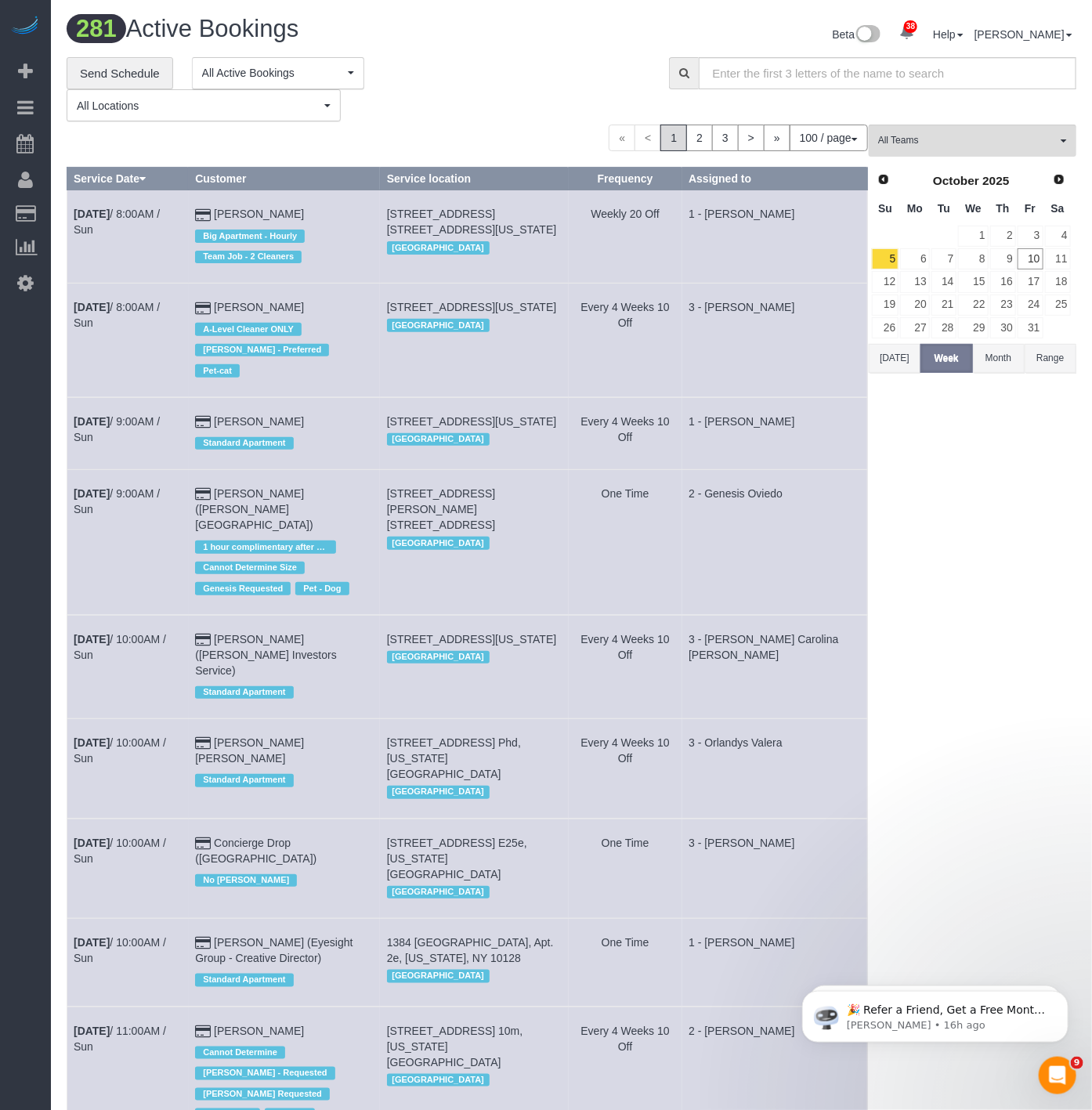
click at [371, 139] on div "« < 1 2 3 > » 100 / page 10 / page 20 / page 30 / page 40 / page 50 / page 100 …" at bounding box center [466, 137] width 801 height 27
click at [919, 129] on button "All Teams" at bounding box center [972, 140] width 208 height 32
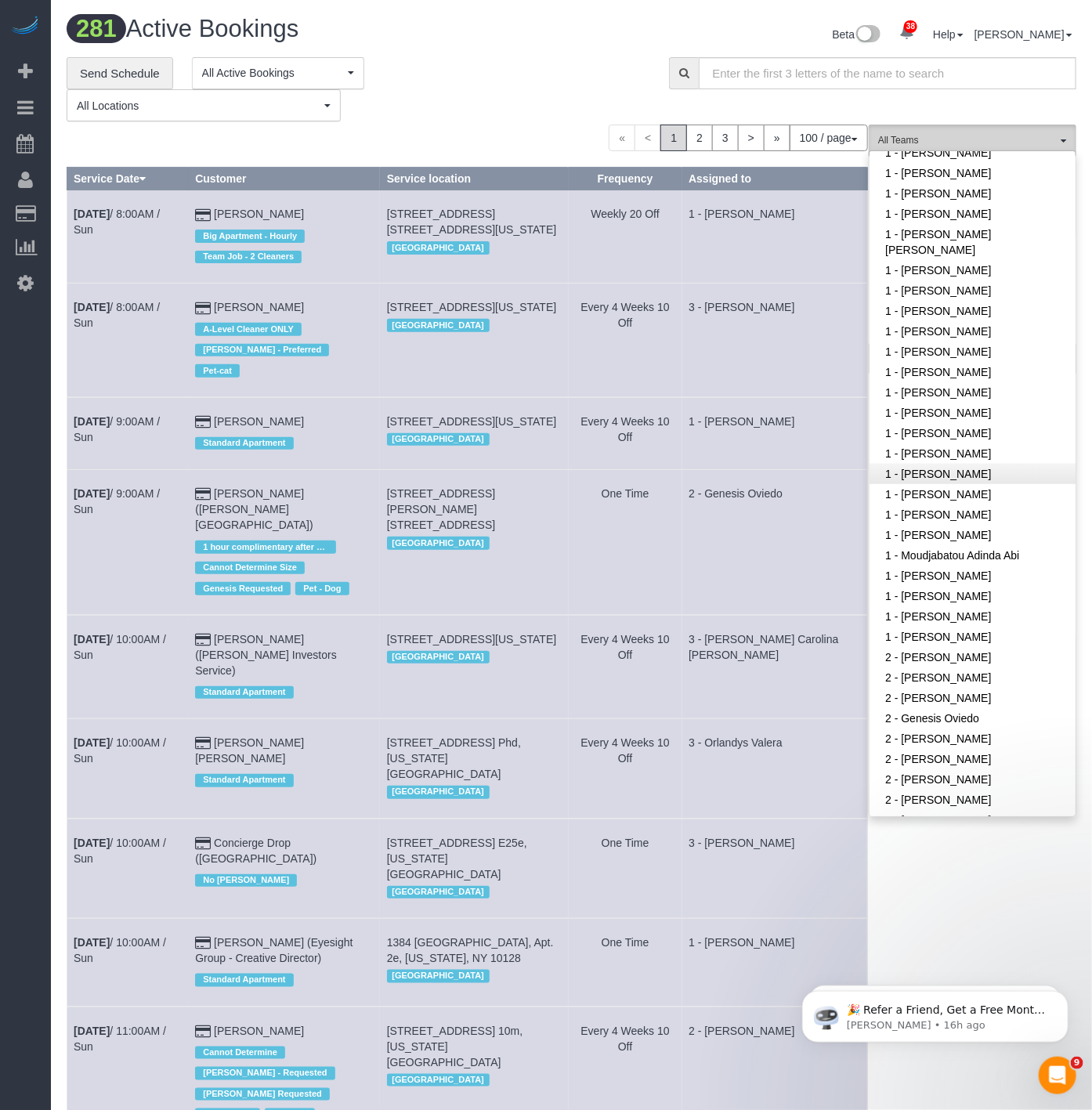
scroll to position [522, 0]
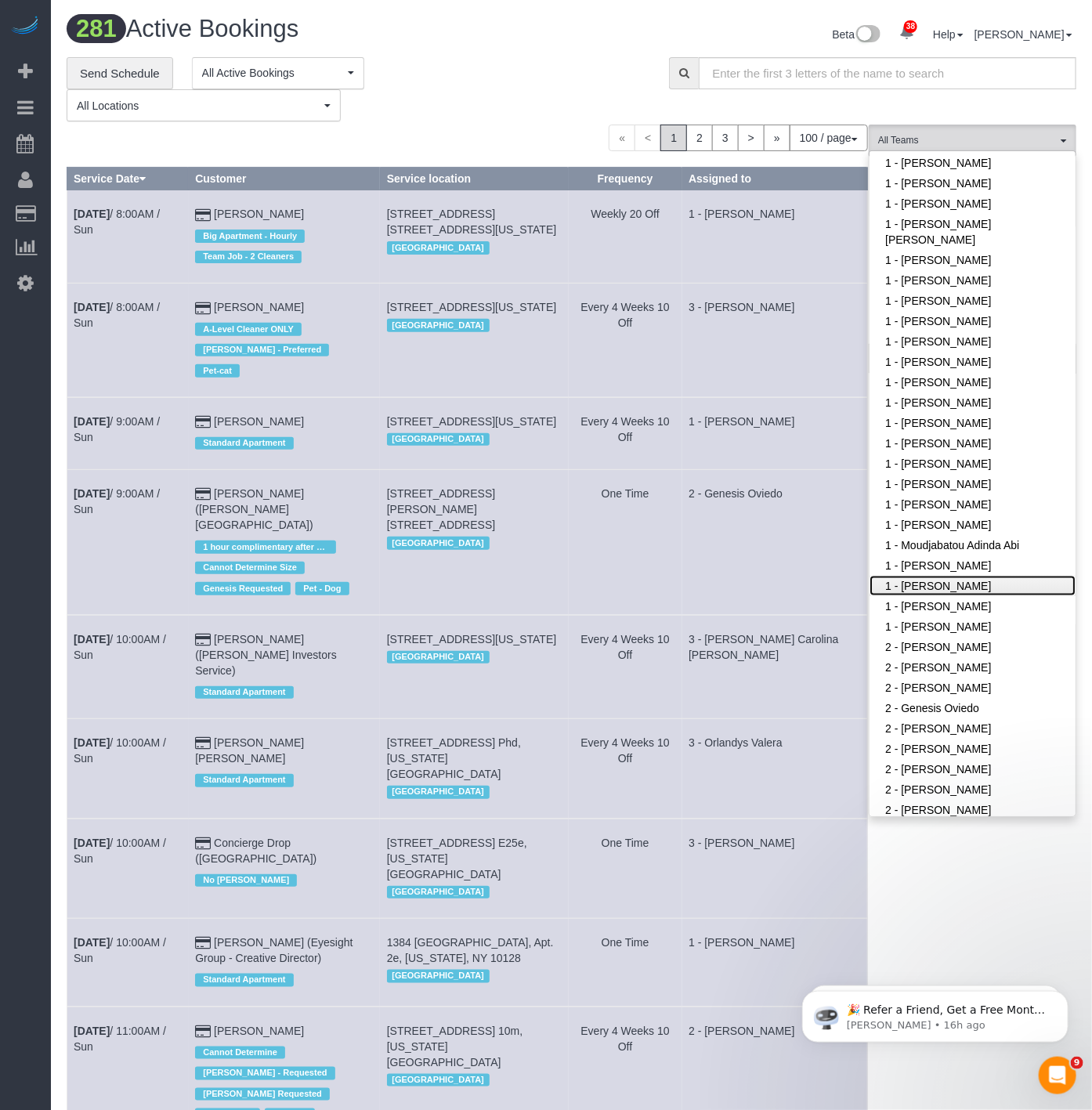
click at [957, 575] on link "1 - [PERSON_NAME]" at bounding box center [972, 585] width 206 height 21
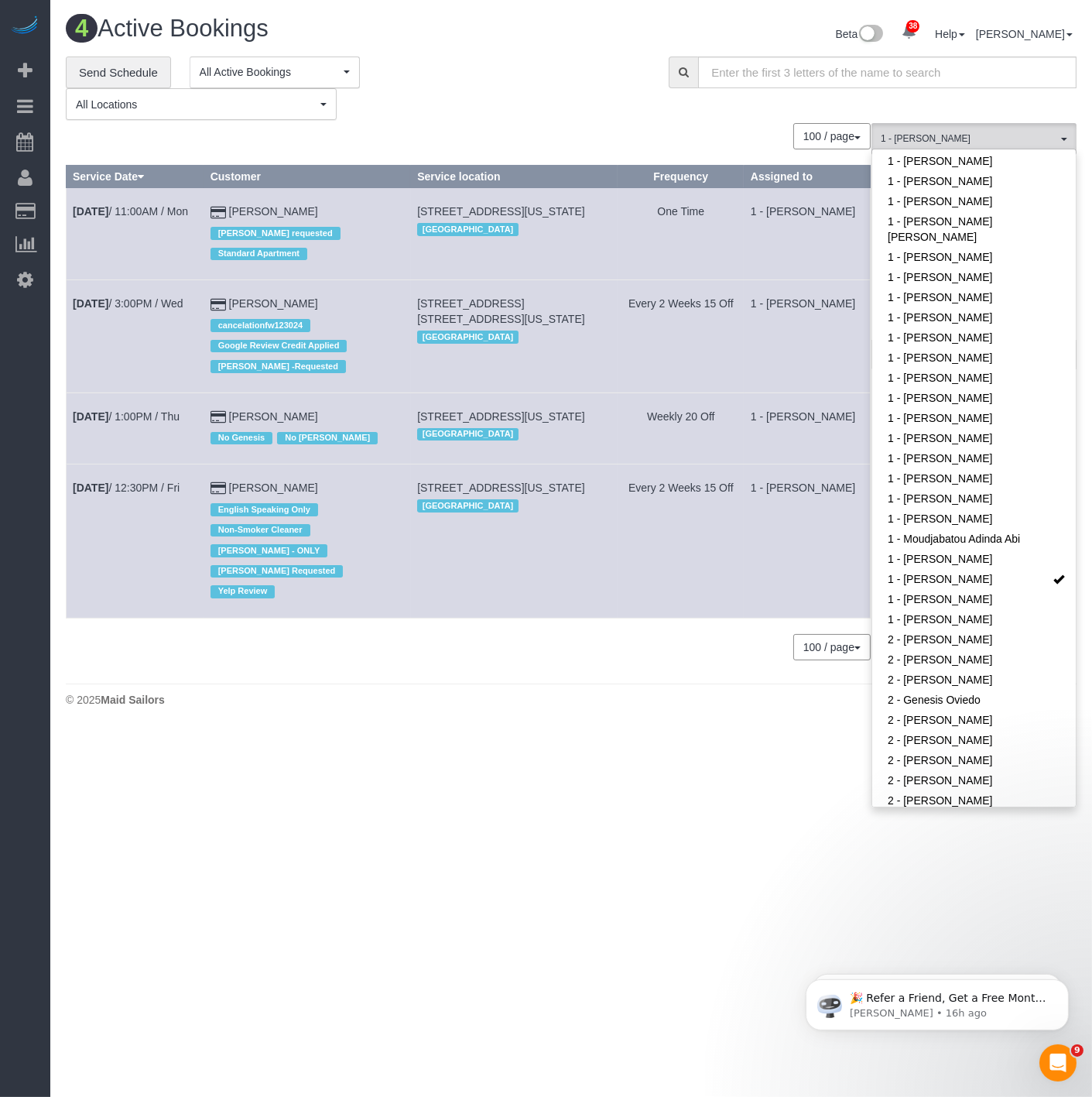
click at [778, 797] on body "38 Beta Your Notifications You have 0 alerts × You have 5 to charge for 10/09/2…" at bounding box center [546, 548] width 1092 height 1097
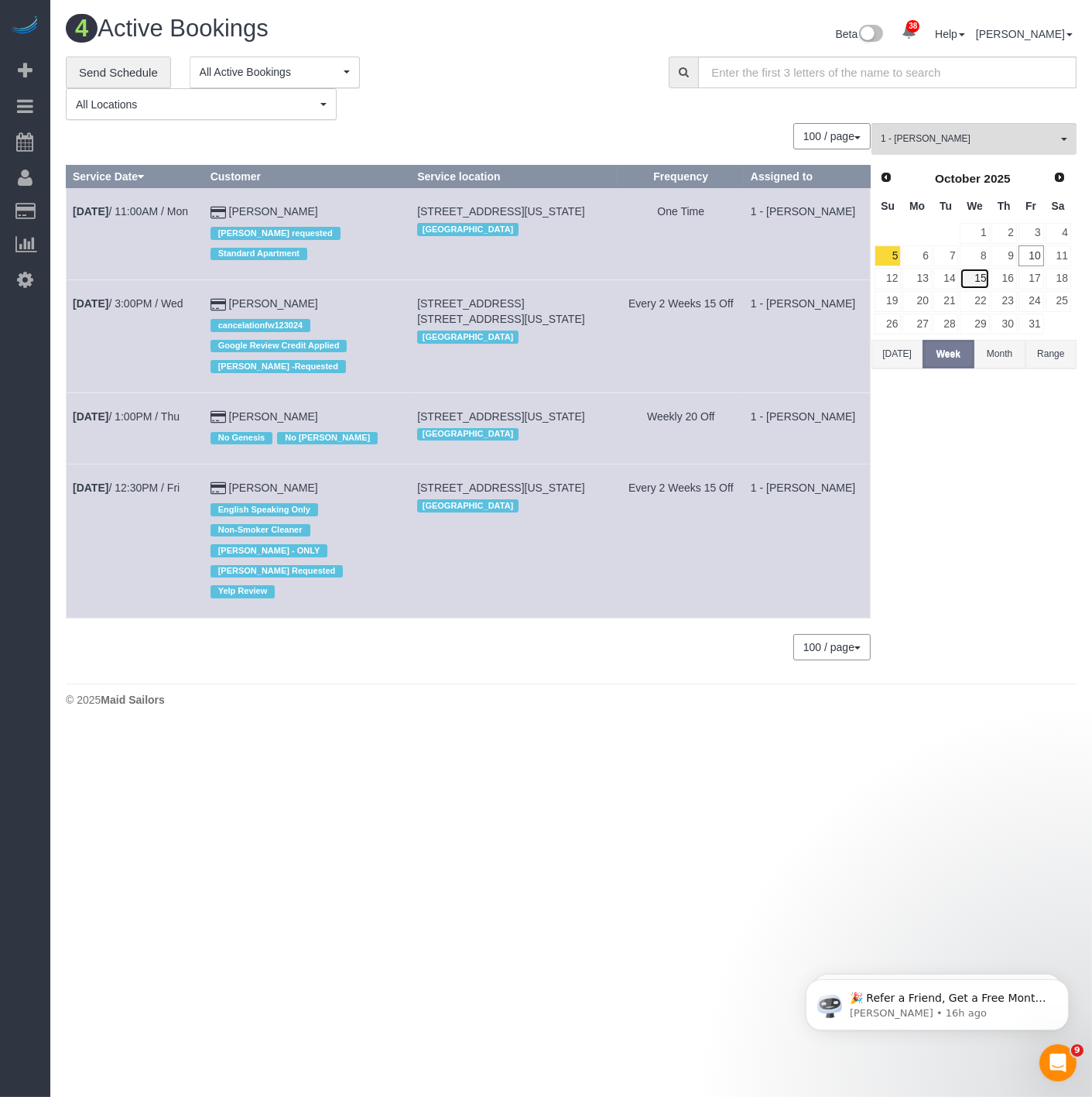
click at [977, 279] on link "15" at bounding box center [975, 277] width 29 height 21
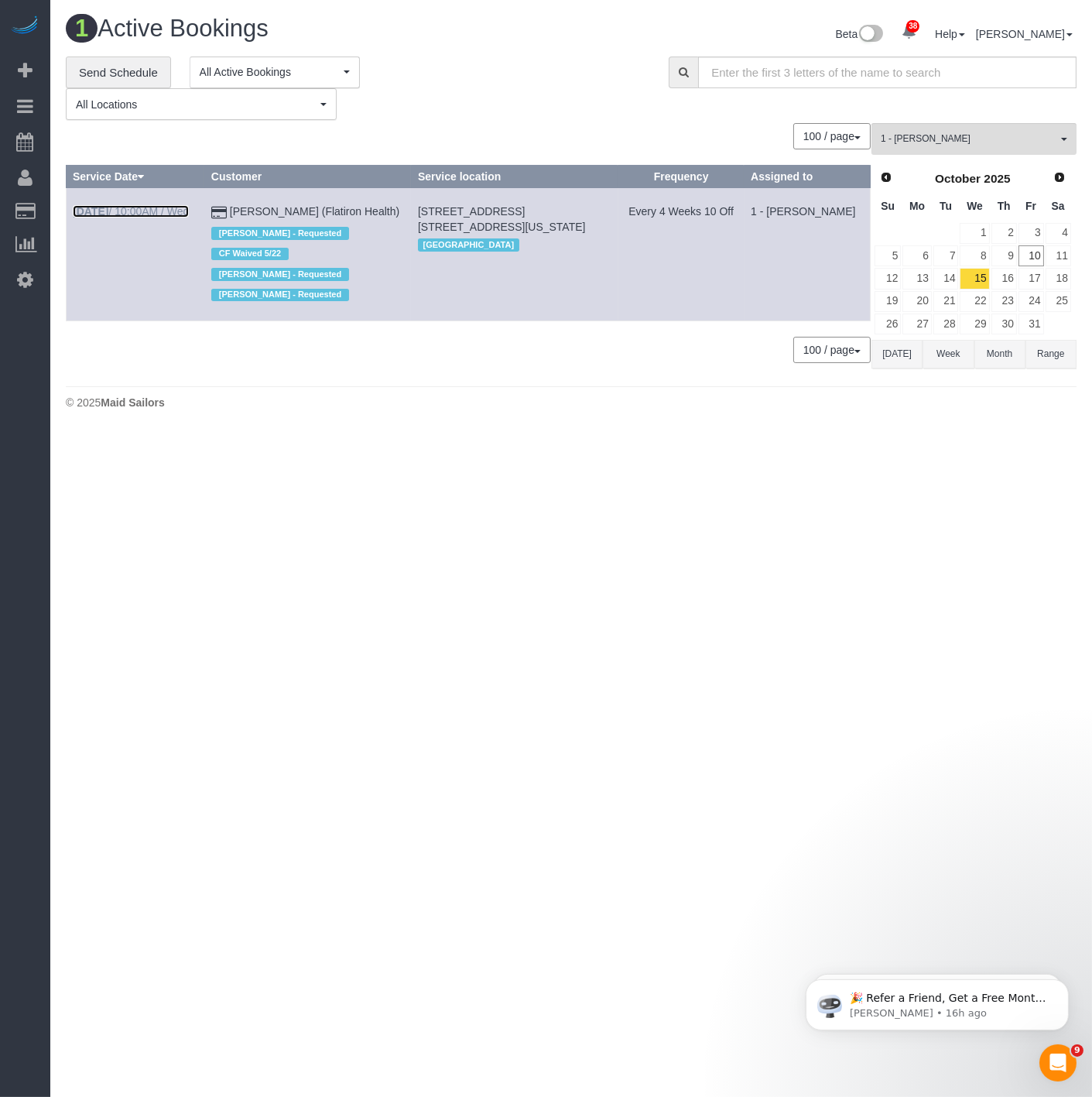
click at [119, 215] on link "Oct 15th / 10:00AM / Wed" at bounding box center [130, 211] width 116 height 13
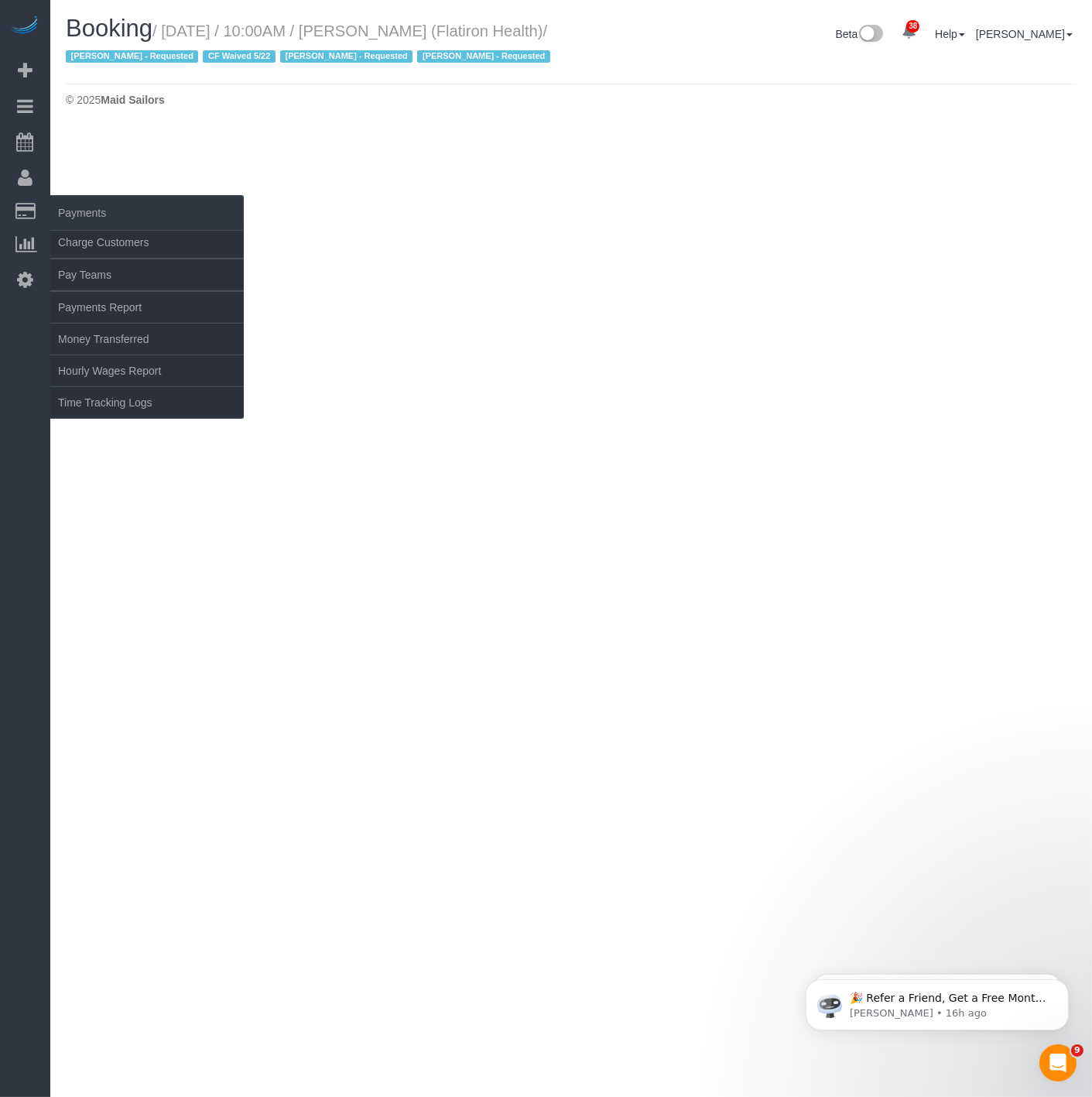
select select "NY"
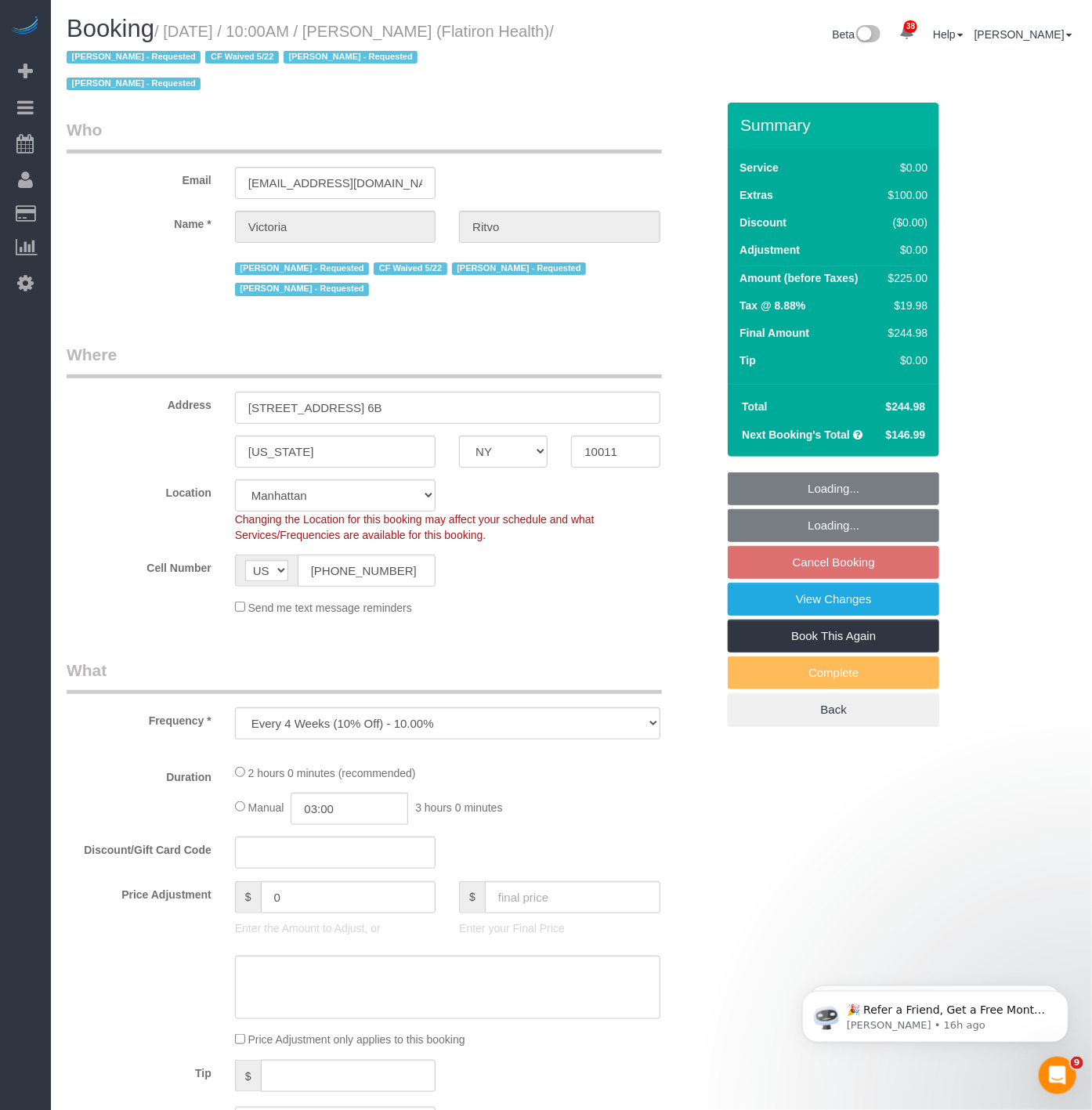
select select "object:7598"
select select "string:stripe-pm_1RbL4h4VGloSiKo7vN4AGP0f"
select select "spot3"
select select "number:89"
select select "number:90"
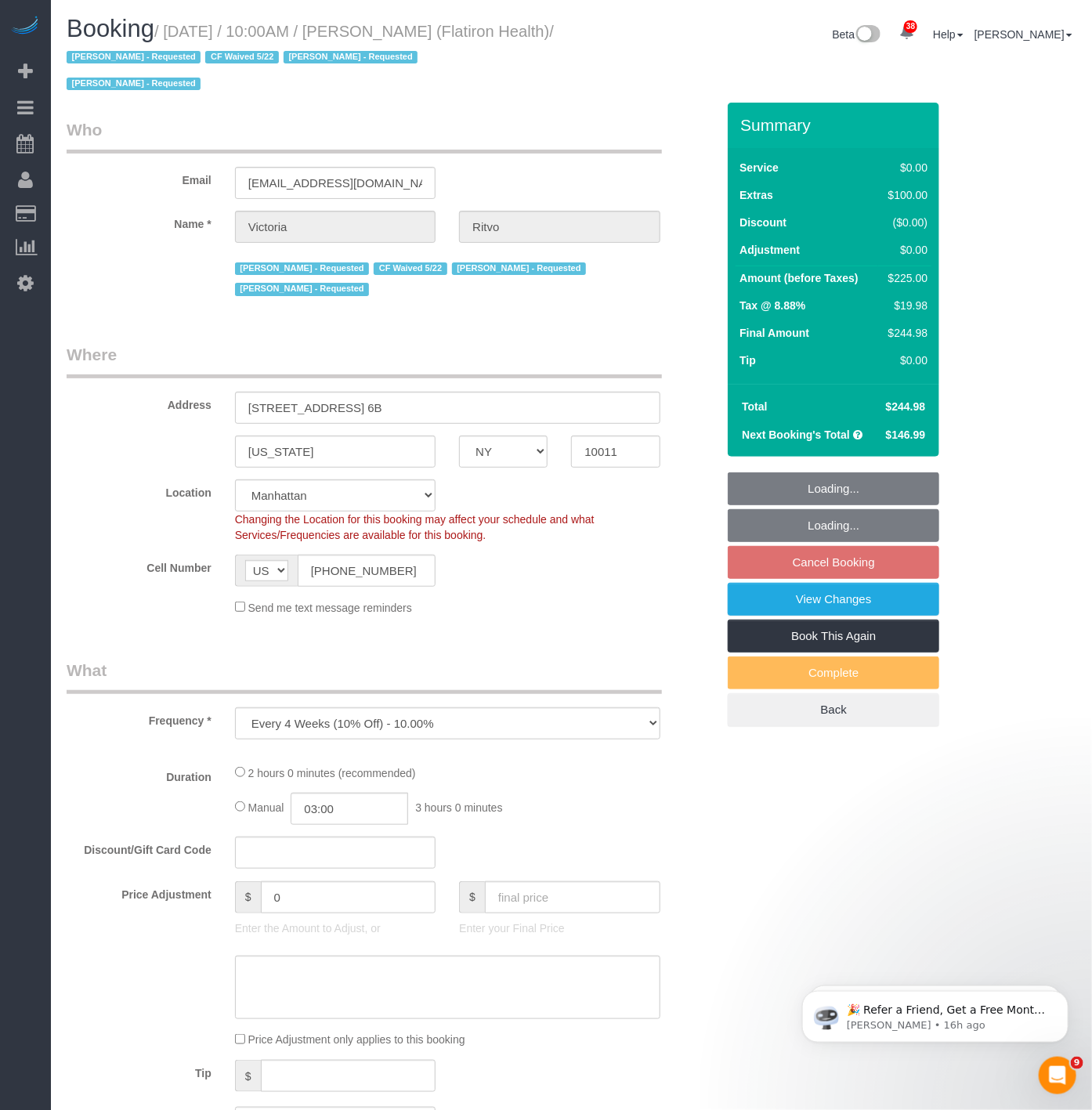
select select "number:15"
select select "number:5"
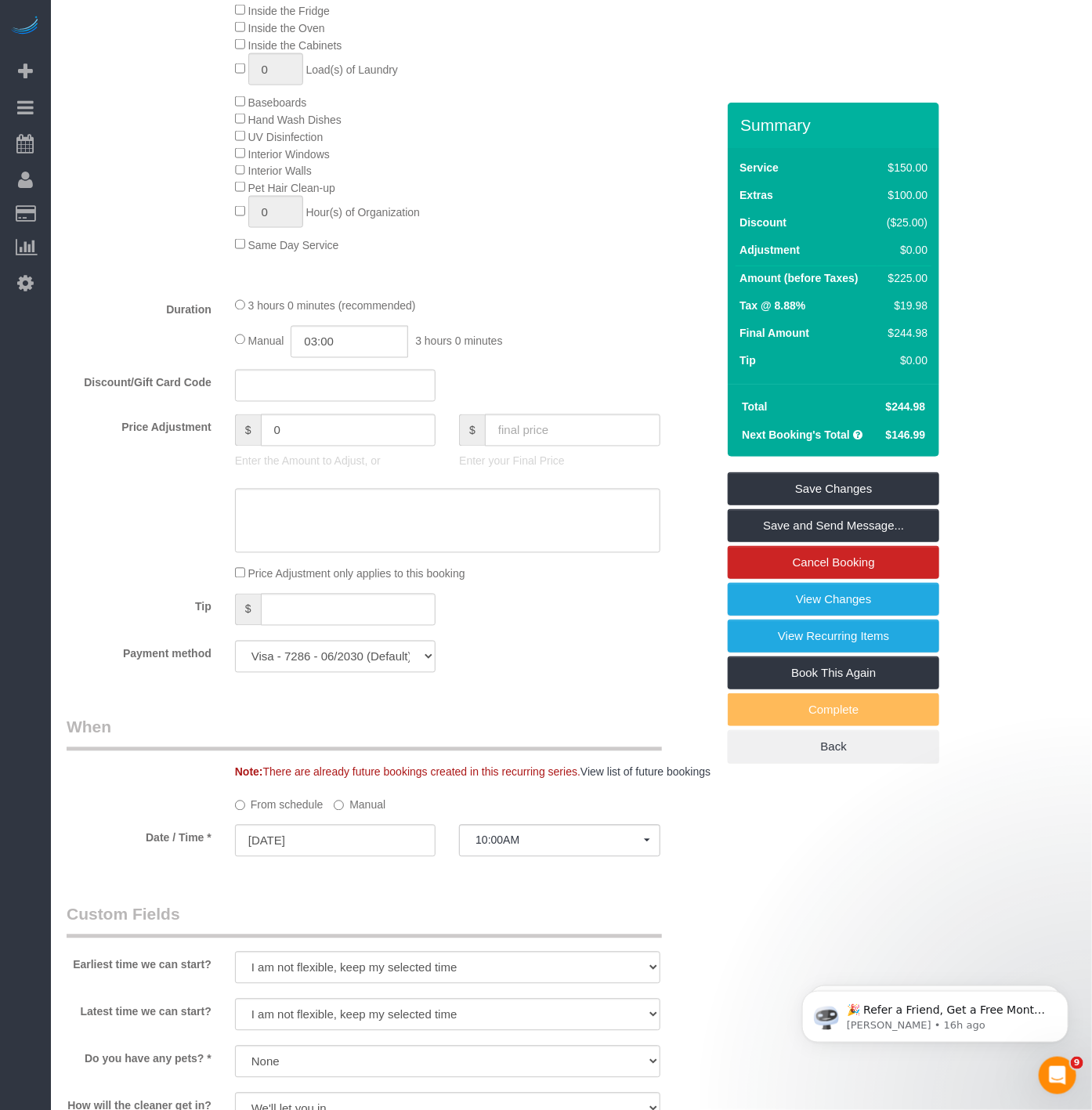
scroll to position [957, 0]
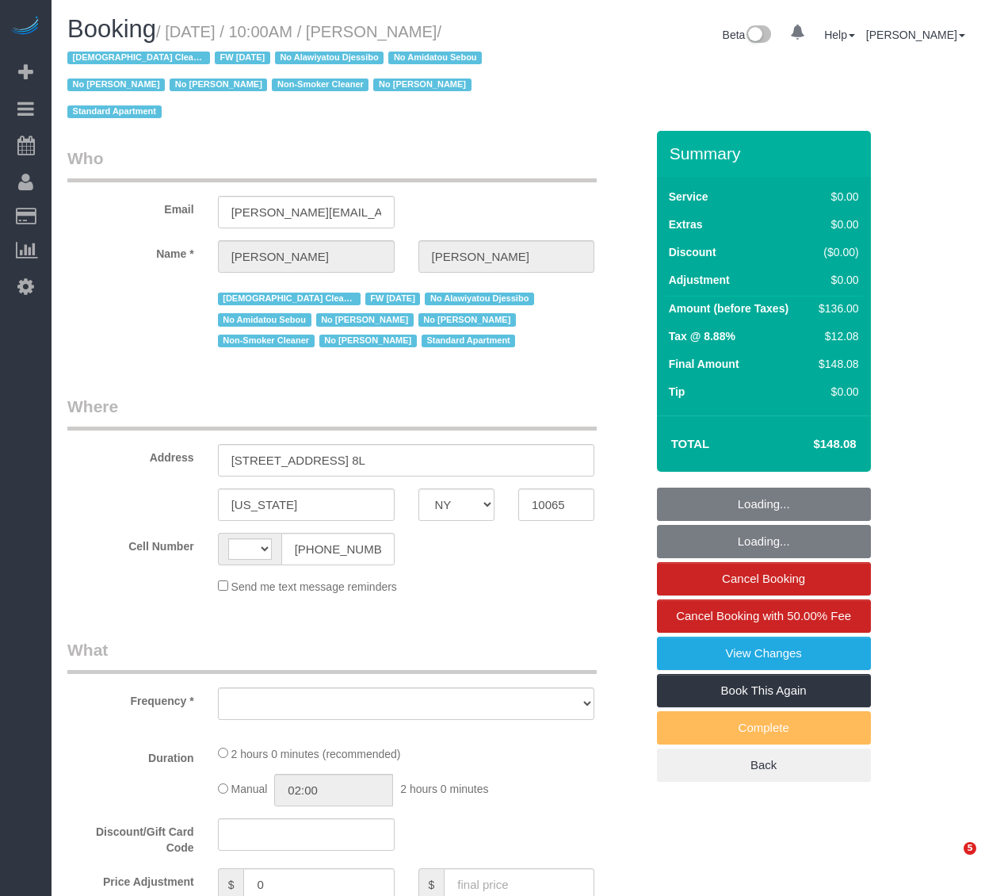
select select "NY"
select select "string:[GEOGRAPHIC_DATA]"
select select "object:851"
select select "number:89"
select select "number:90"
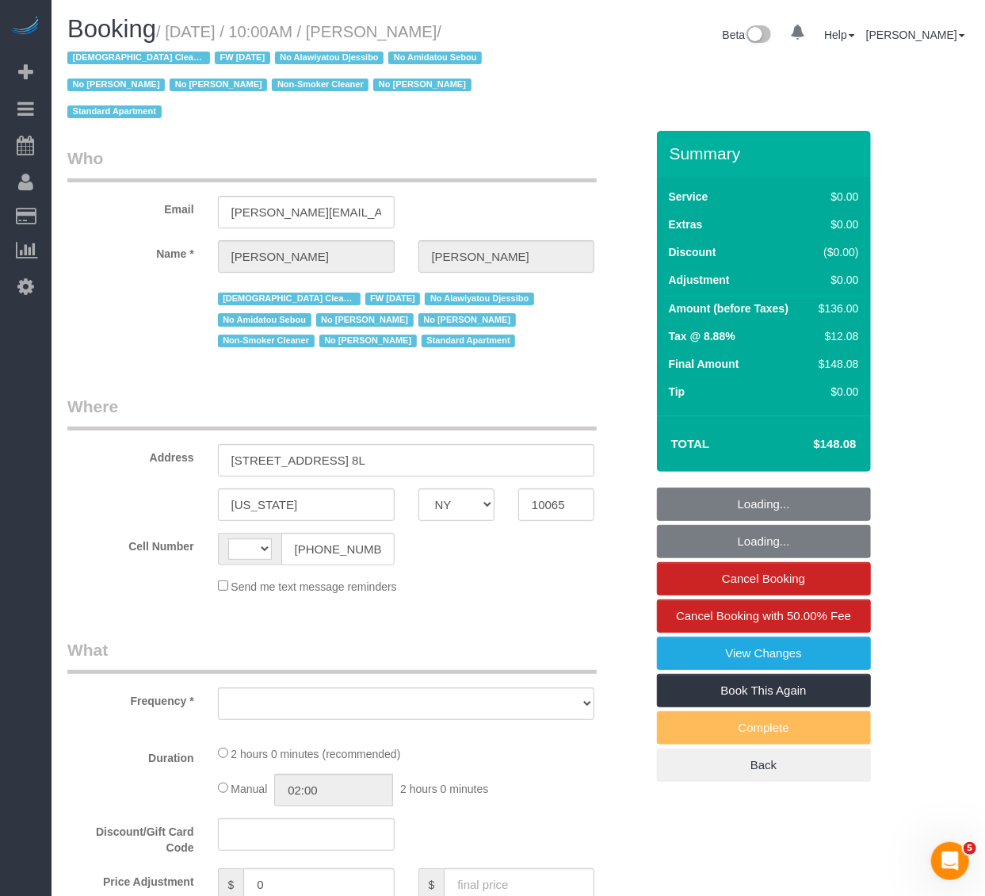
select select "number:15"
select select "number:5"
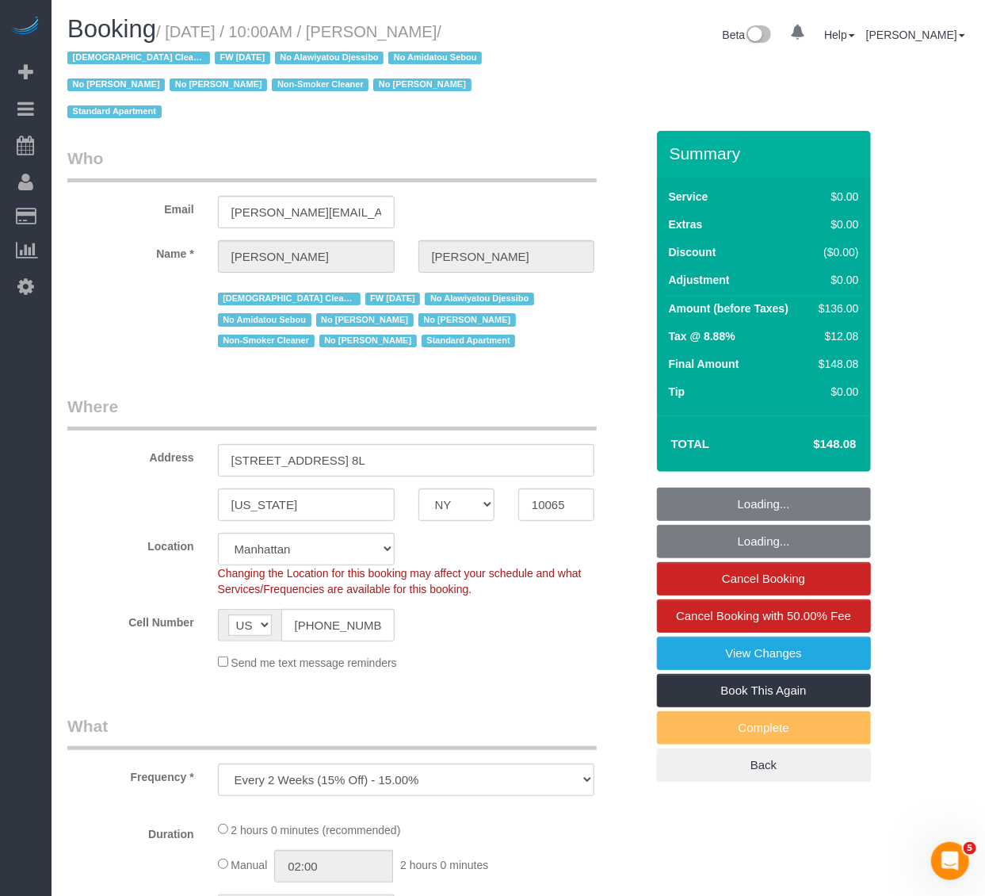
select select "object:1002"
select select "1"
select select "spot1"
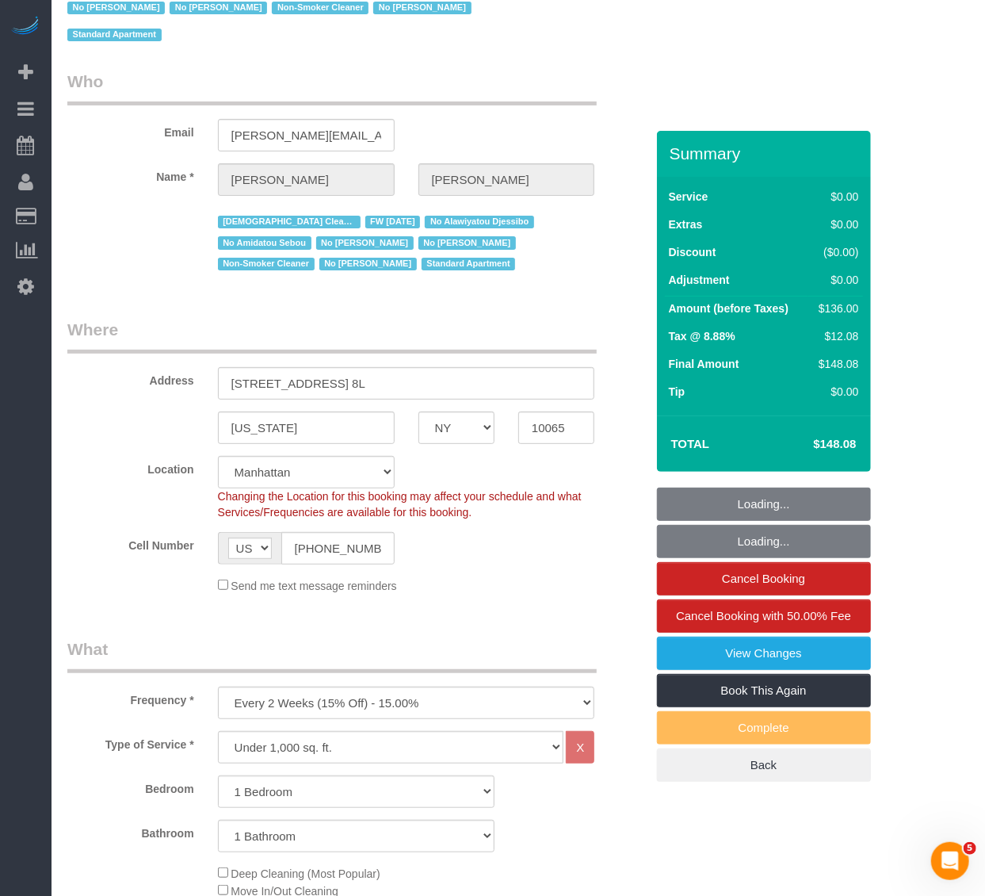
select select "string:stripe-pm_1QKiPq4VGloSiKo7DyfPYn6M"
select select "1"
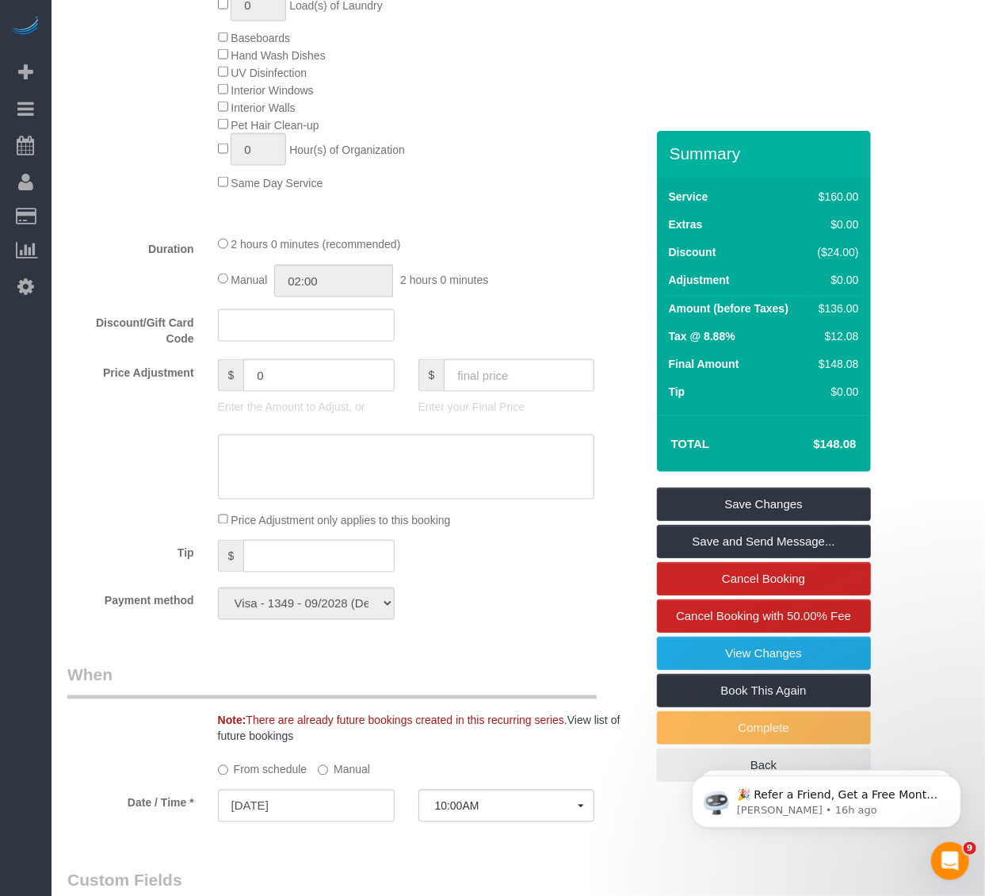
scroll to position [1496, 0]
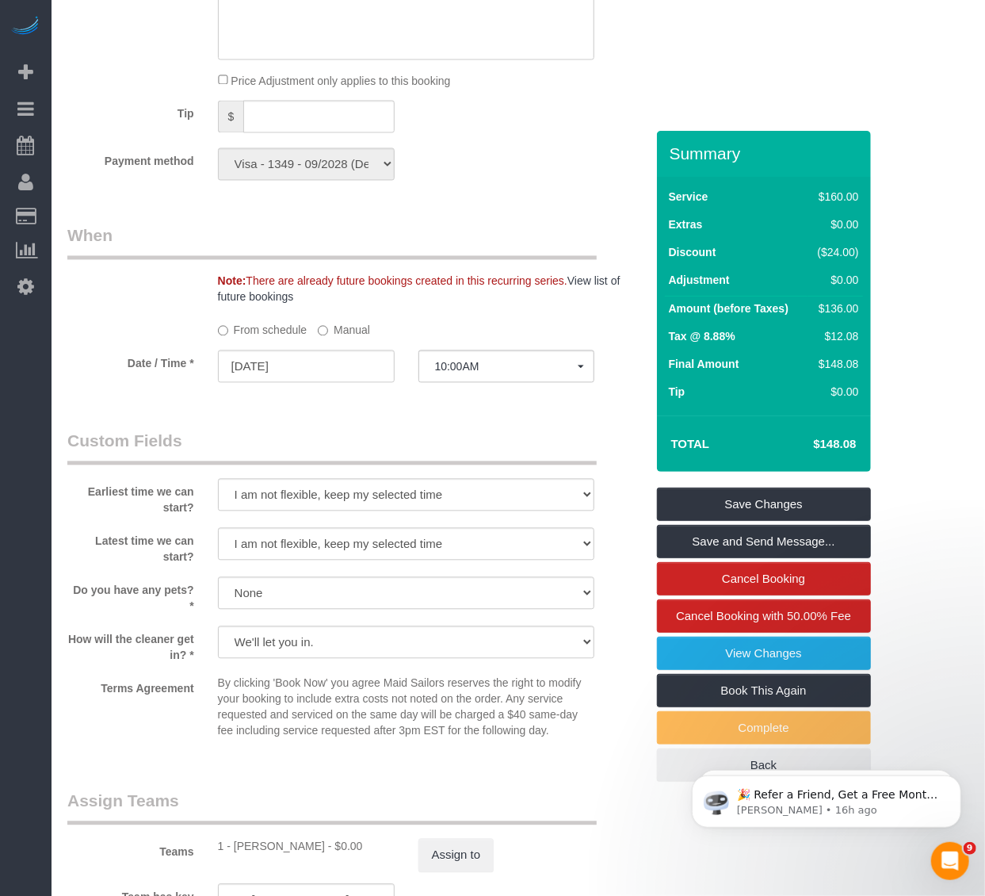
click at [330, 346] on sui-booking-spot "From schedule Manual Date / Time * [DATE] 10:00AM [DATE] 10:00AM [DATE] 10:00AM…" at bounding box center [356, 350] width 578 height 69
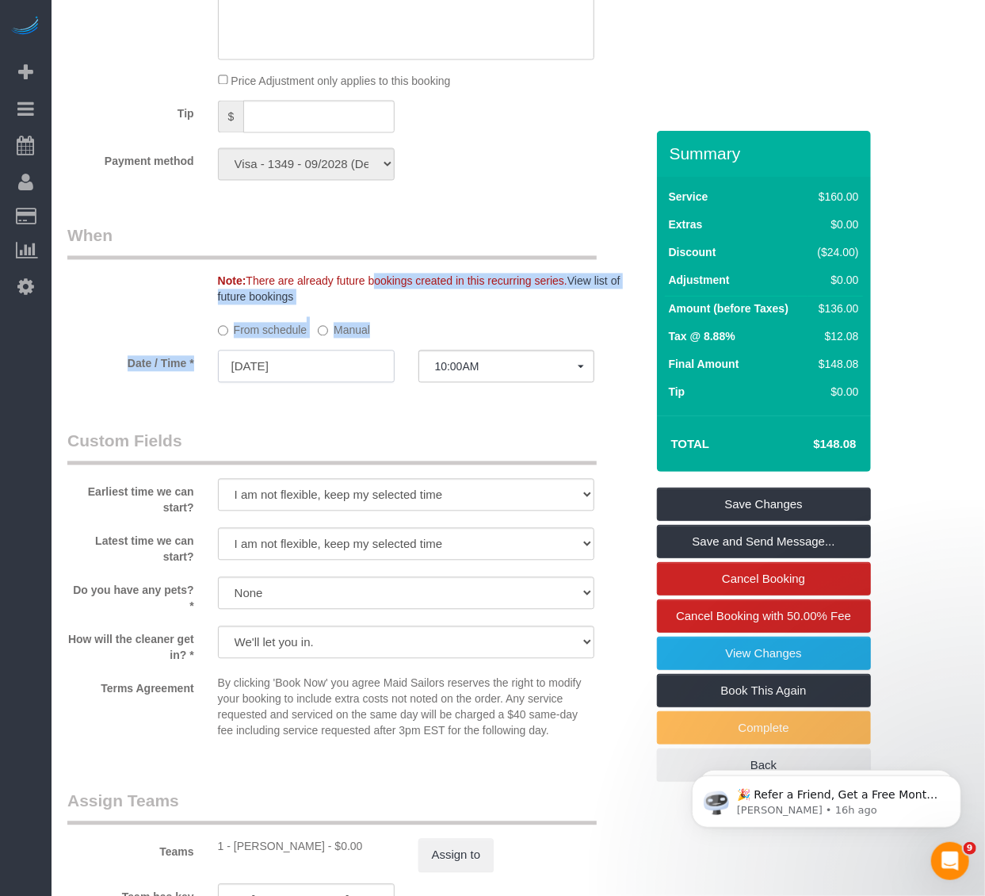
click at [328, 363] on input "[DATE]" at bounding box center [306, 365] width 177 height 32
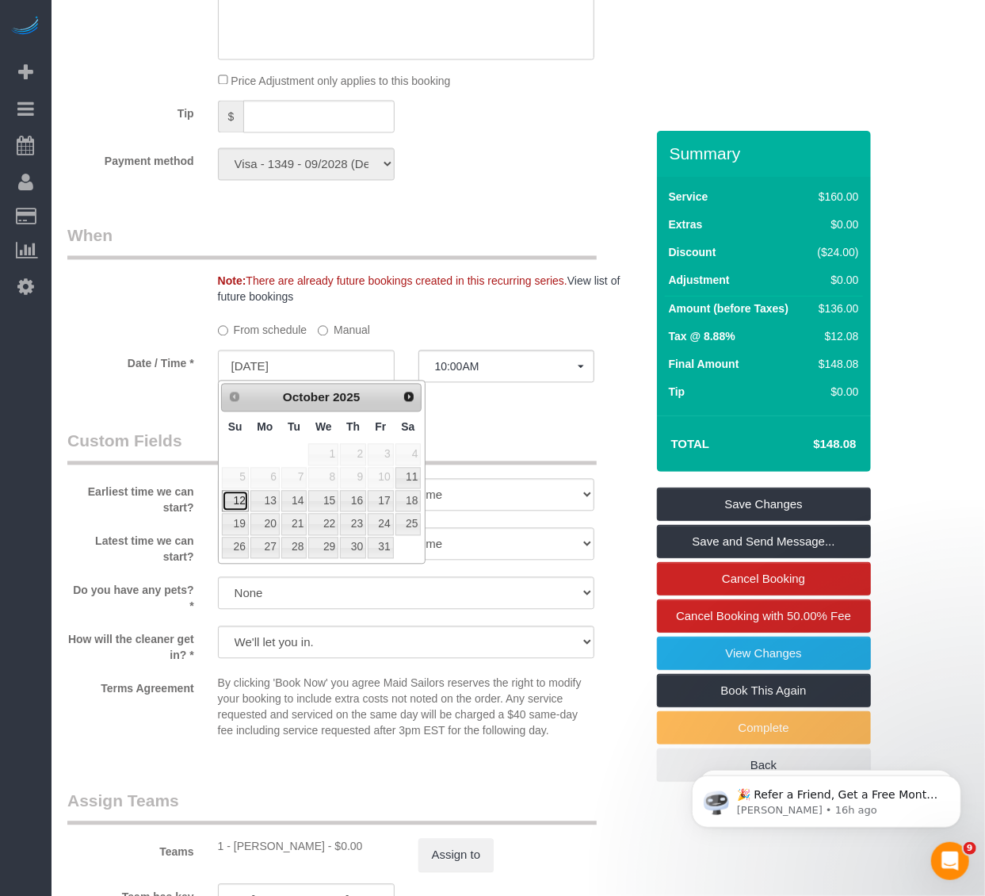
click at [240, 495] on link "12" at bounding box center [235, 500] width 27 height 21
type input "10/12/2025"
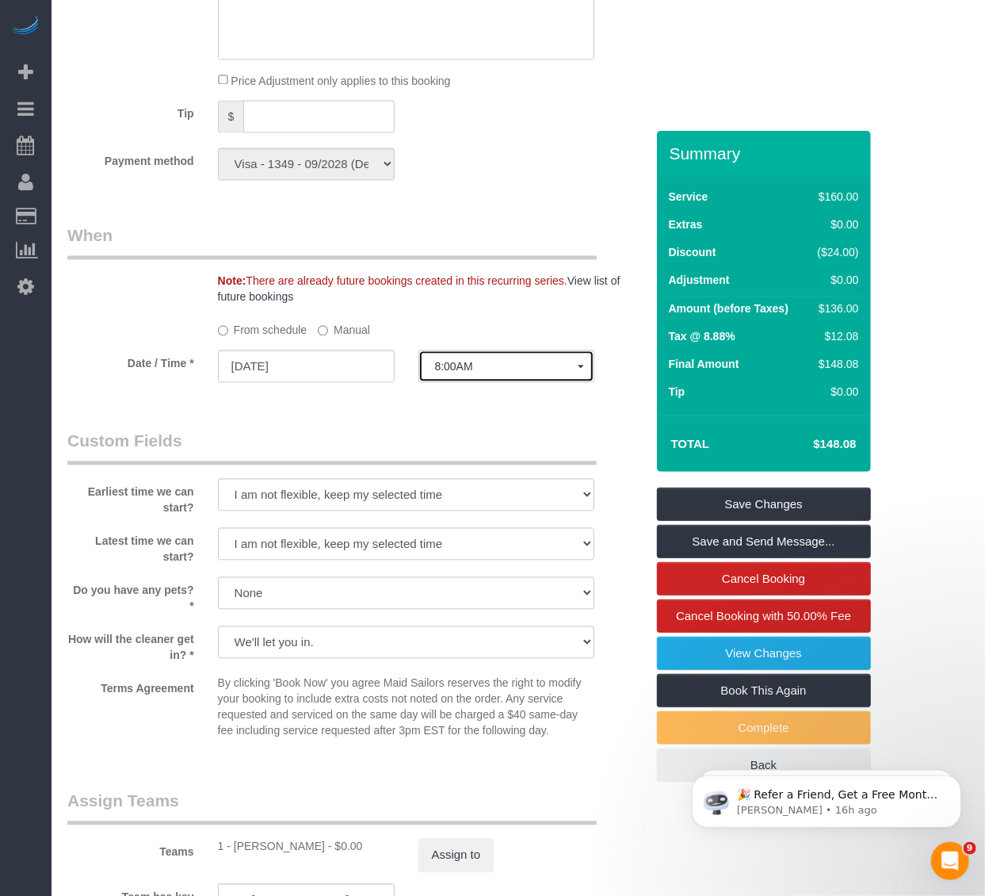
click at [475, 367] on span "8:00AM" at bounding box center [506, 366] width 143 height 13
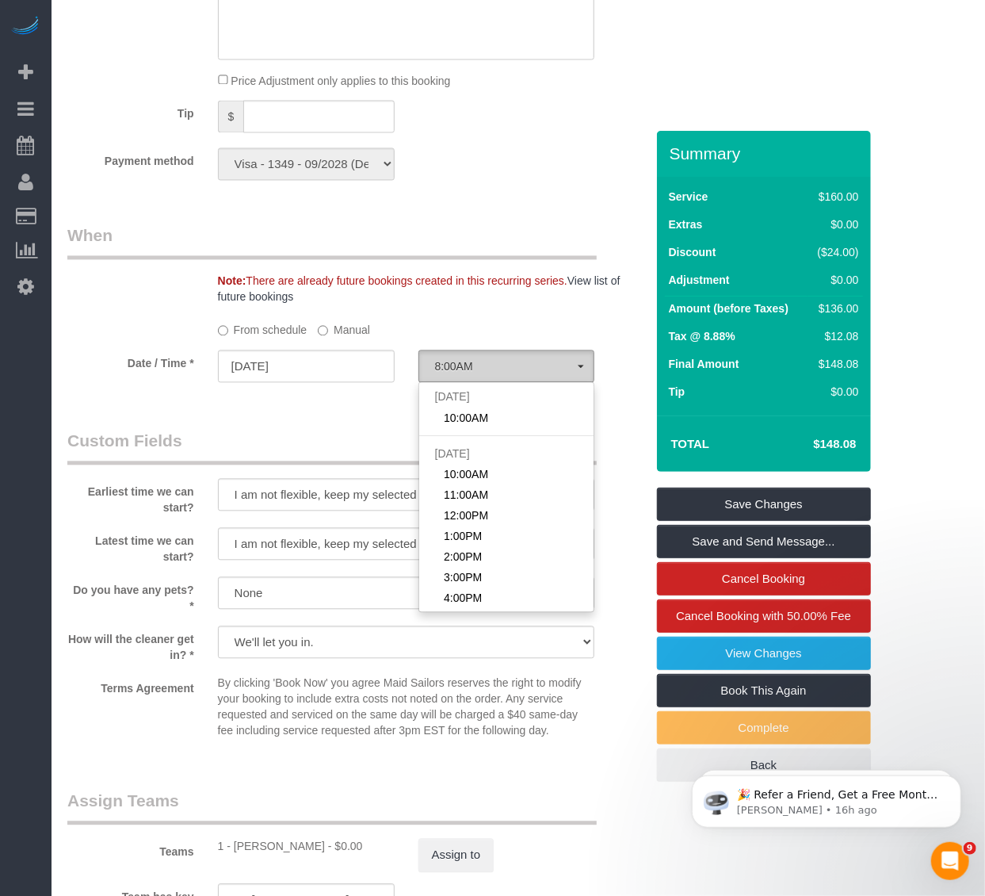
scroll to position [217, 0]
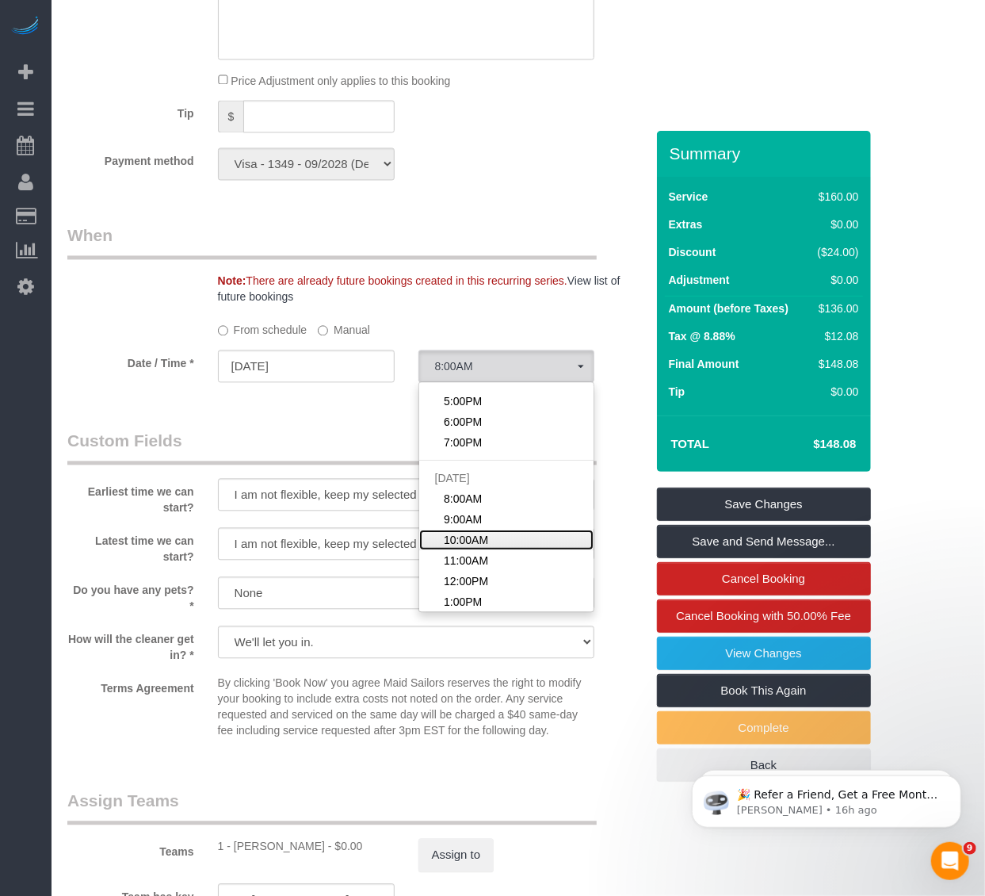
click at [454, 539] on span "10:00AM" at bounding box center [466, 540] width 44 height 16
select select "spot14"
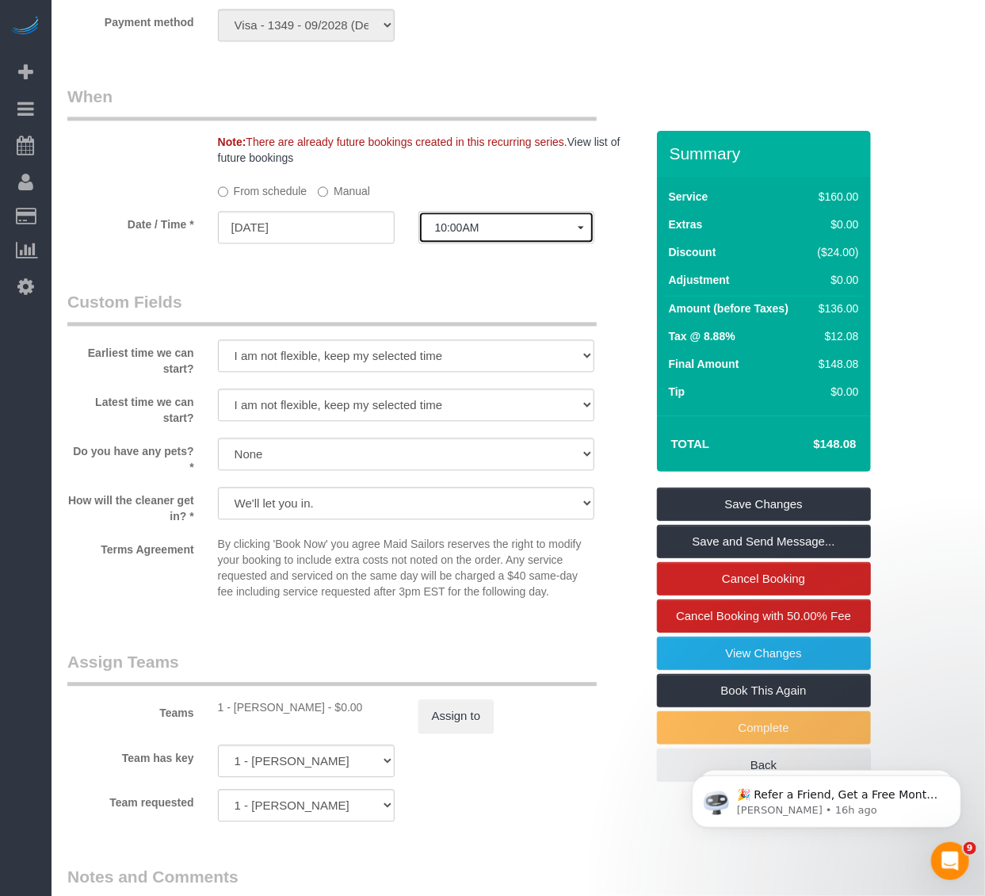
scroll to position [1673, 0]
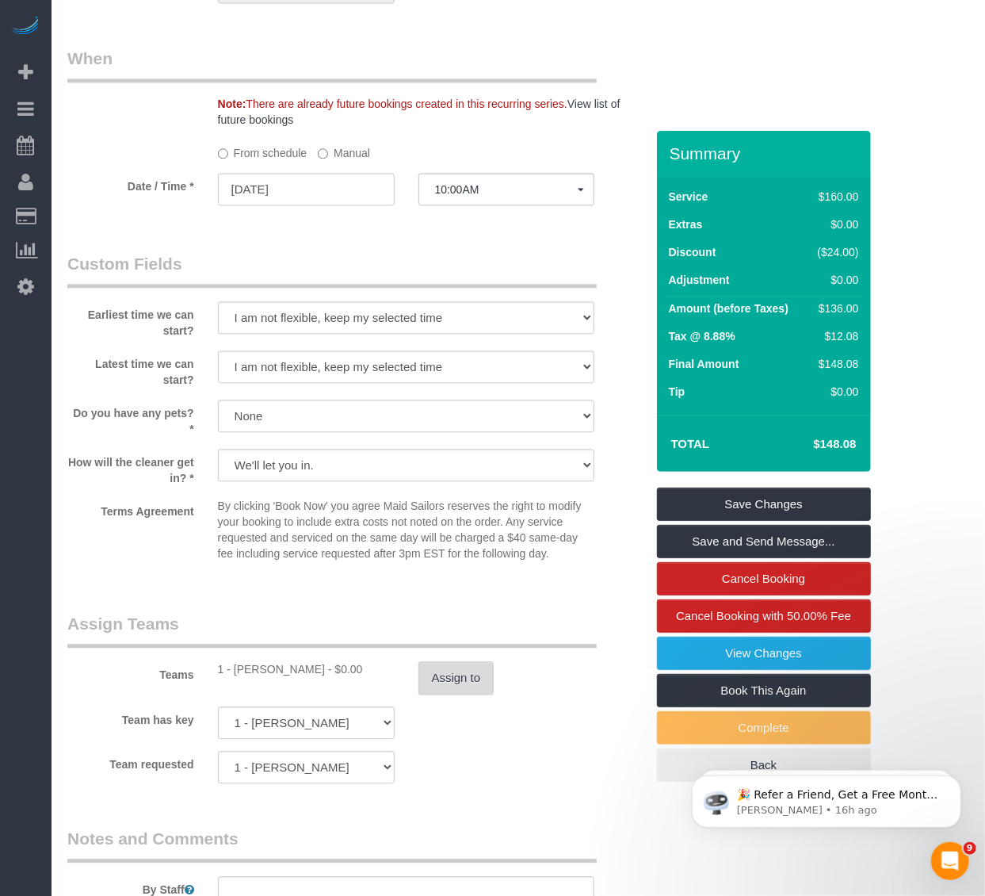
click at [453, 670] on button "Assign to" at bounding box center [456, 677] width 76 height 33
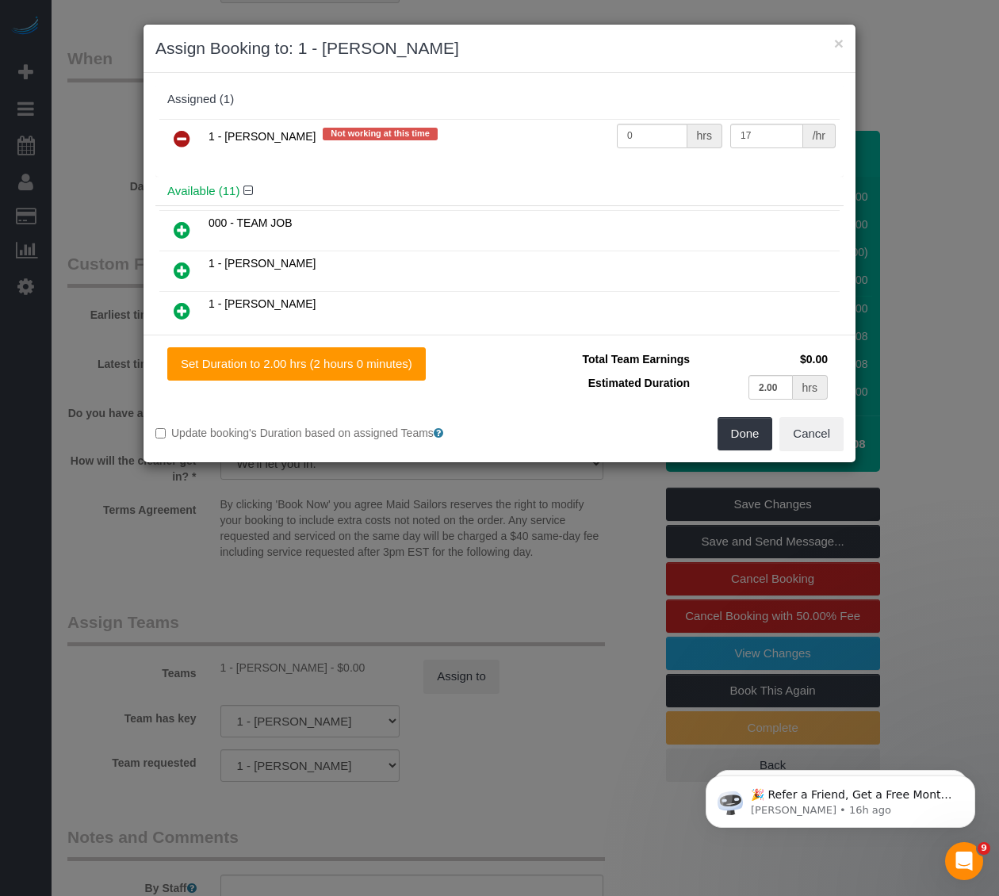
click at [185, 145] on icon at bounding box center [182, 138] width 17 height 19
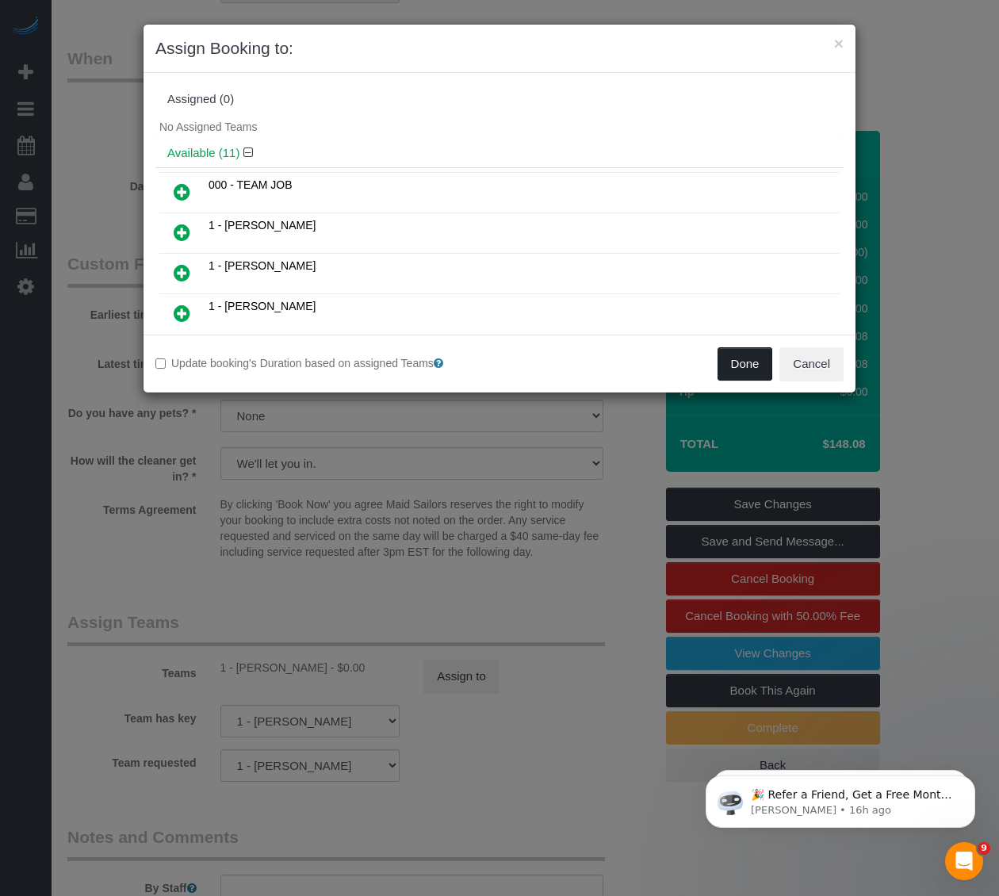
click at [726, 353] on button "Done" at bounding box center [744, 363] width 55 height 33
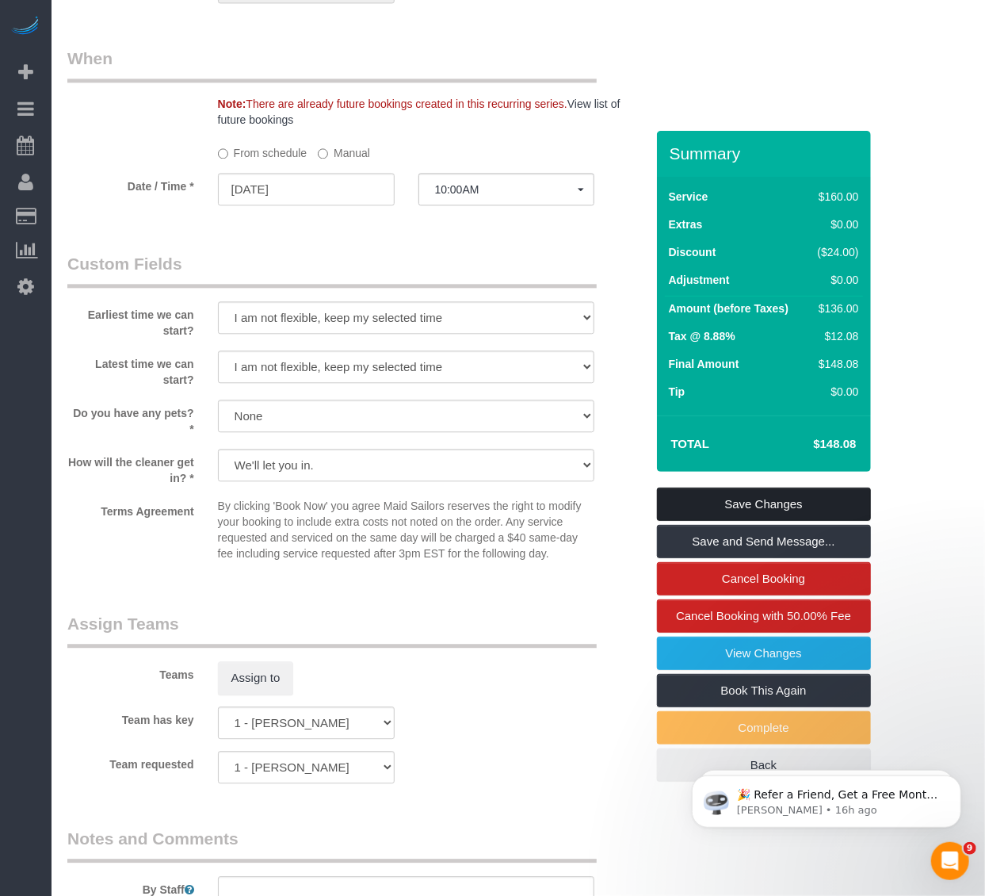
click at [729, 487] on link "Save Changes" at bounding box center [764, 503] width 214 height 33
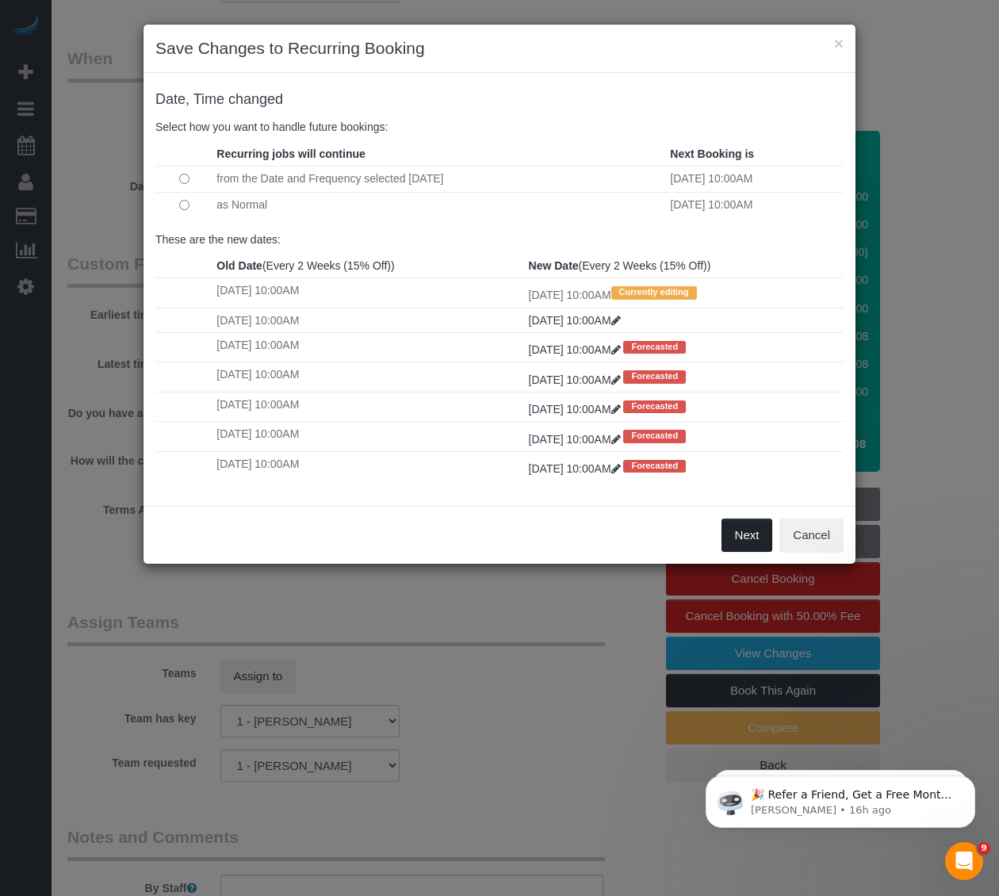
click at [724, 540] on button "Next" at bounding box center [747, 534] width 52 height 33
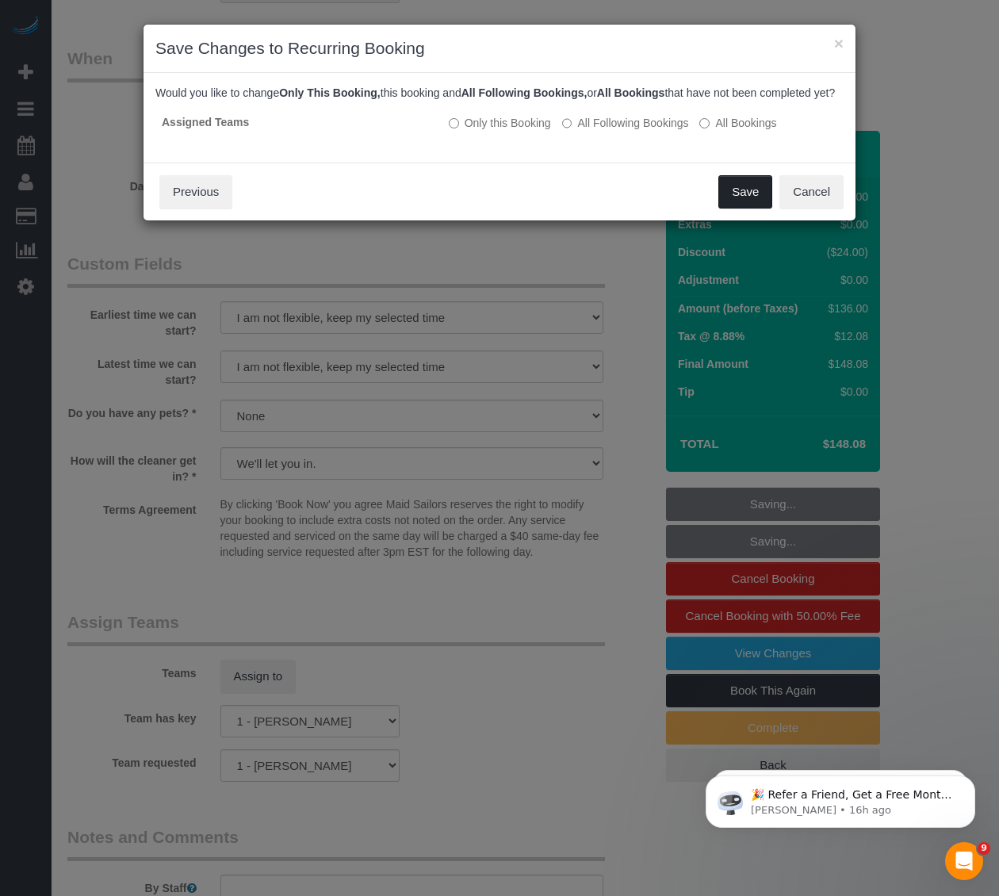
click at [750, 208] on button "Save" at bounding box center [745, 191] width 54 height 33
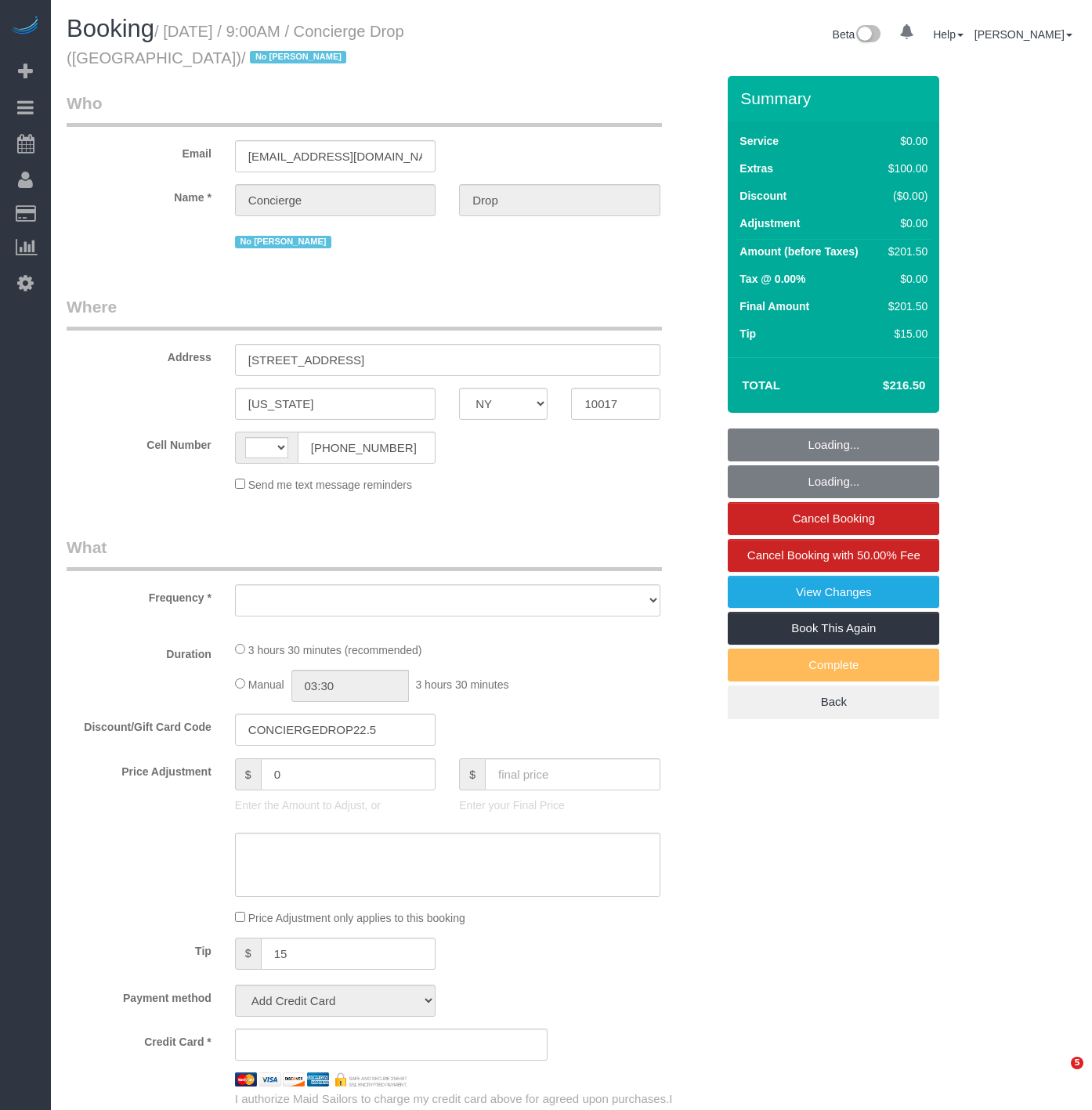
select select "NY"
select select "string:[GEOGRAPHIC_DATA]"
select select "object:819"
select select "number:89"
select select "number:90"
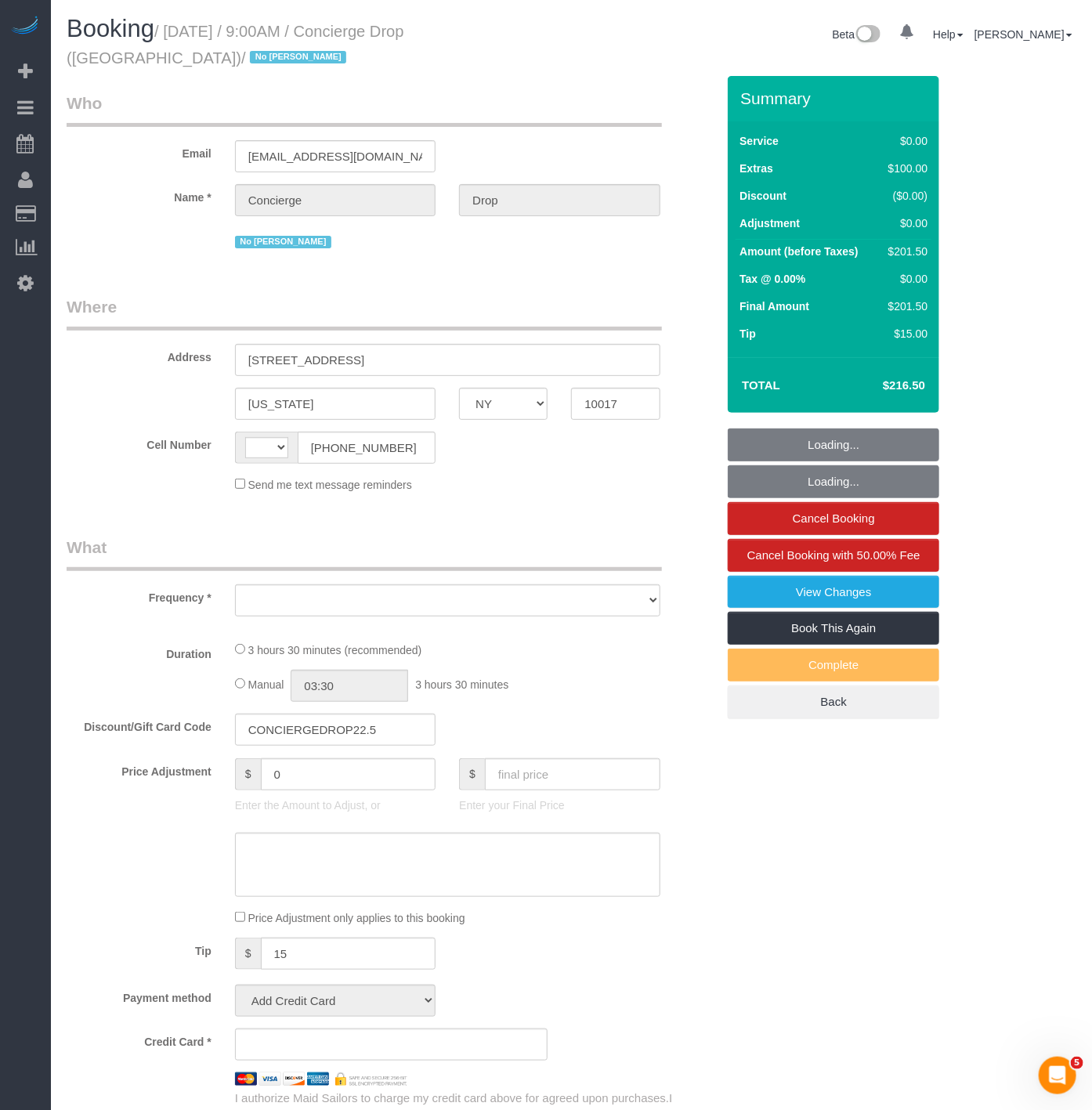
select select "number:15"
select select "number:6"
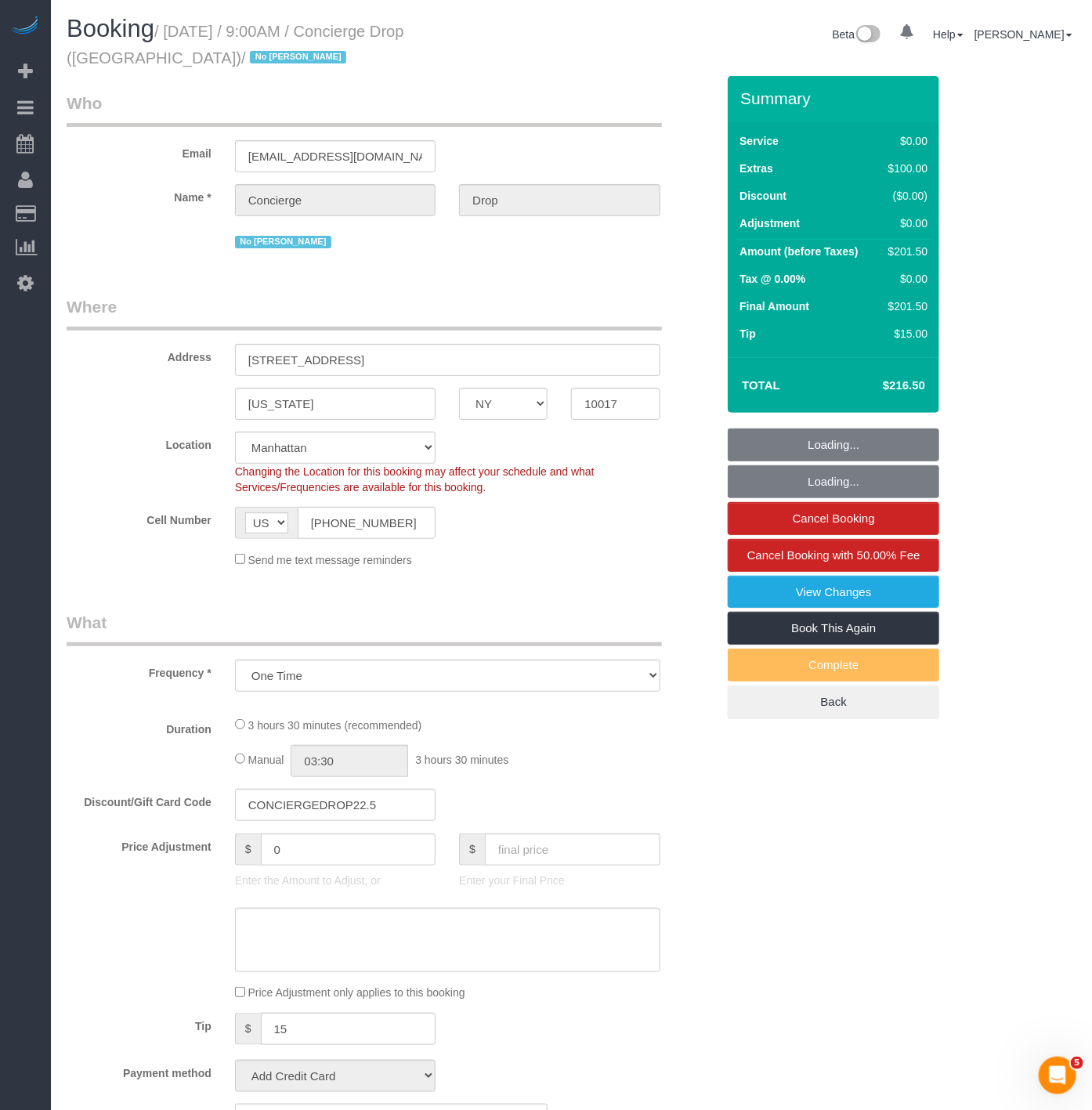
select select "object:970"
select select "string:stripe-pm_1RaQn24VGloSiKo7zeOF73Wj"
select select "1"
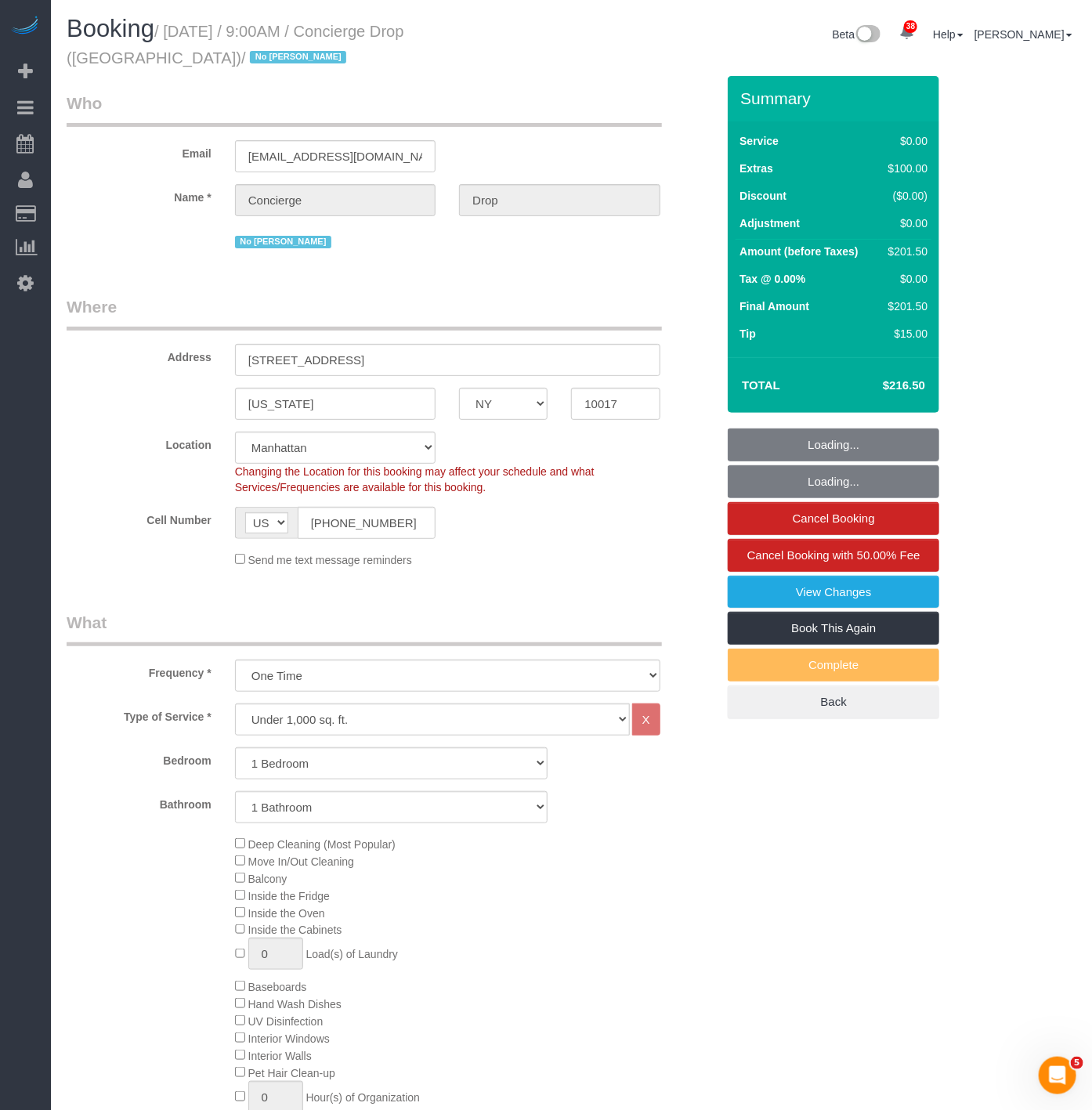
select select "spot1"
select select "1"
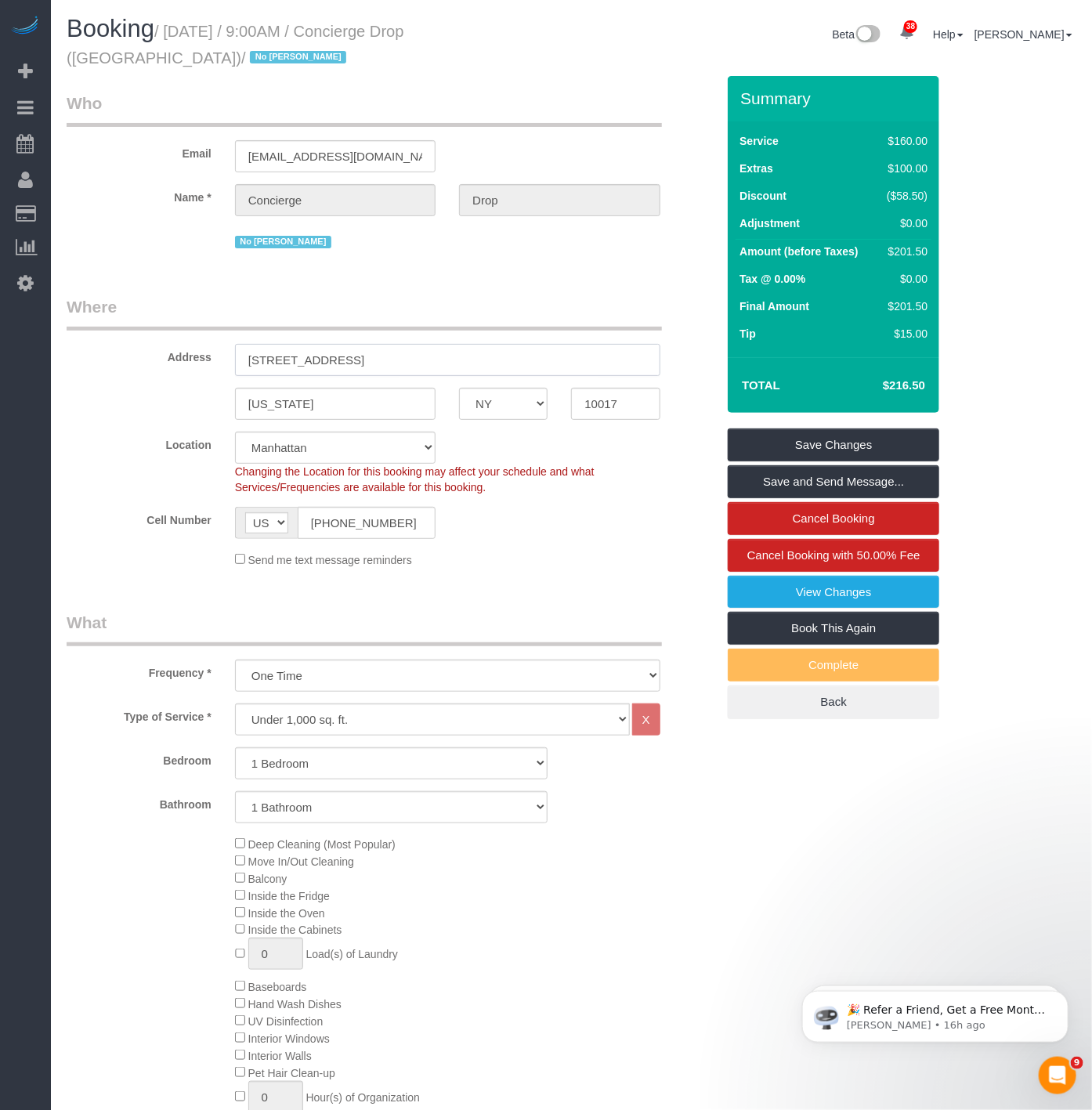
drag, startPoint x: 239, startPoint y: 351, endPoint x: 505, endPoint y: 345, distance: 266.1
click at [505, 345] on input "[STREET_ADDRESS]" at bounding box center [448, 360] width 425 height 32
